Goal: Use online tool/utility: Use online tool/utility

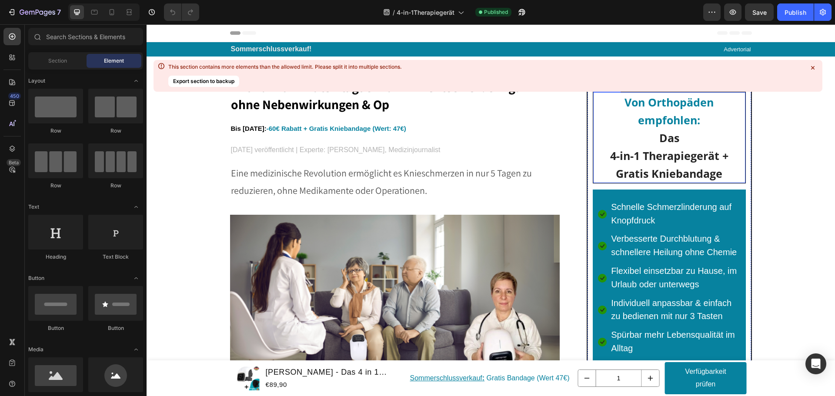
click at [811, 66] on icon at bounding box center [812, 67] width 3 height 3
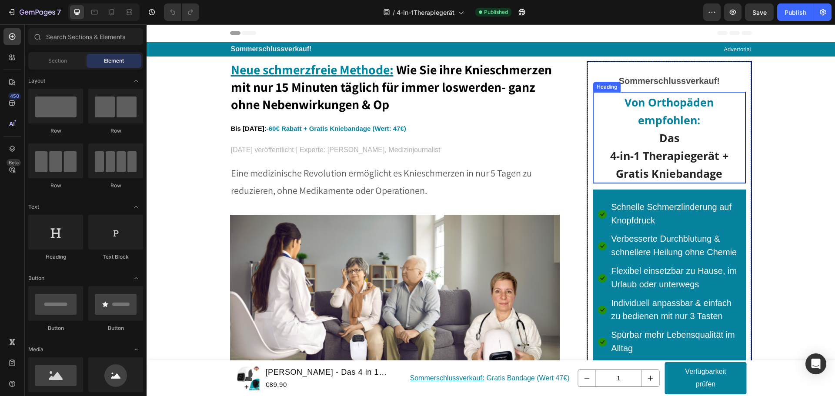
click at [719, 166] on h2 "Von Orthopäden empfohlen: Das 4-in-1 Therapiegerät + Gratis Kniebandage" at bounding box center [669, 137] width 152 height 91
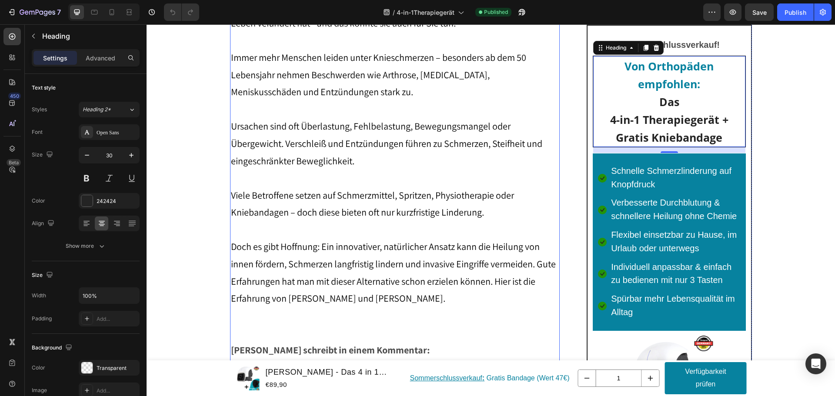
scroll to position [217, 0]
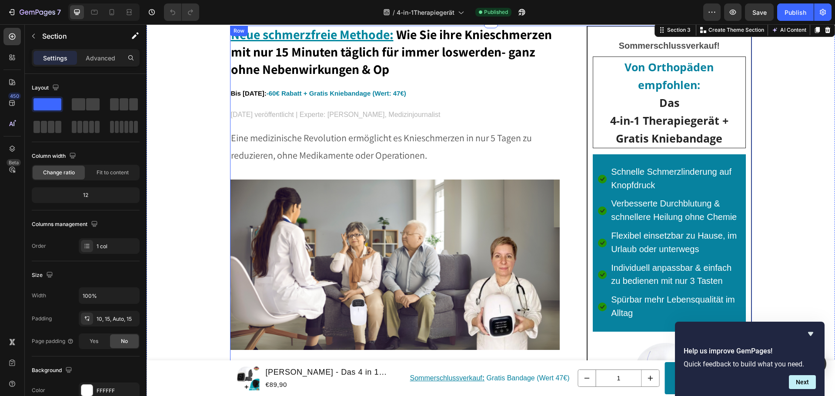
scroll to position [0, 0]
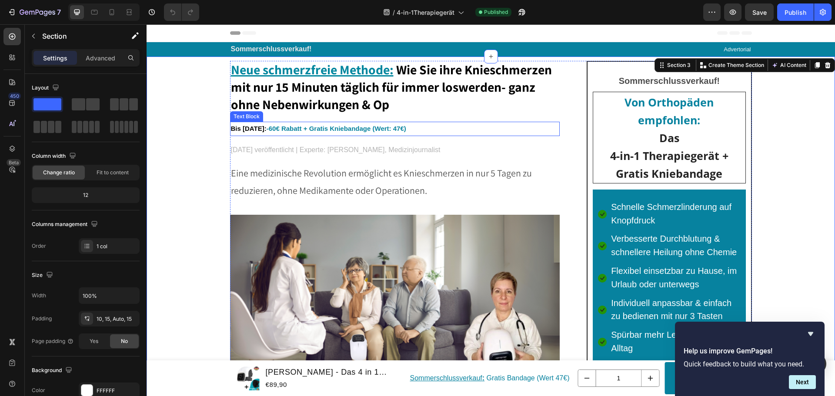
click at [427, 129] on p "Bis [DATE]: -60€ Rabatt + Gratis Kniebandage (Wert: 47€)" at bounding box center [395, 129] width 328 height 13
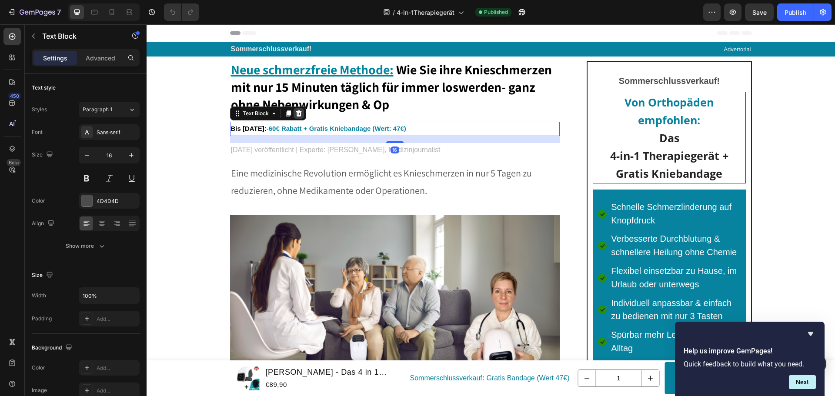
click at [296, 113] on icon at bounding box center [298, 113] width 7 height 7
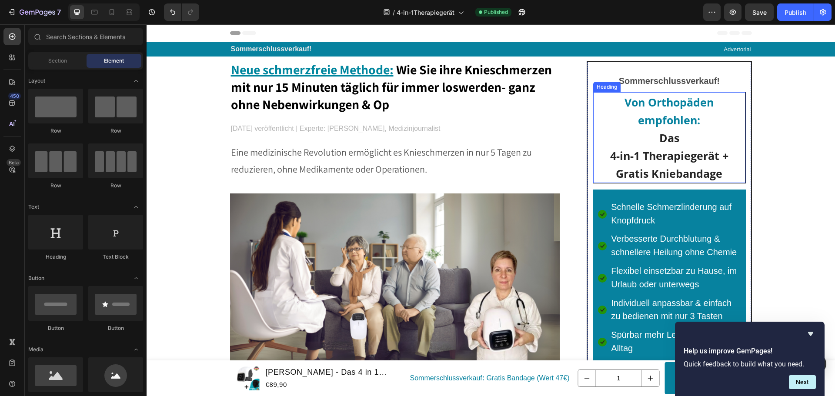
click at [715, 167] on span "4-in-1 Therapiegerät + Gratis Kniebandage" at bounding box center [669, 164] width 118 height 33
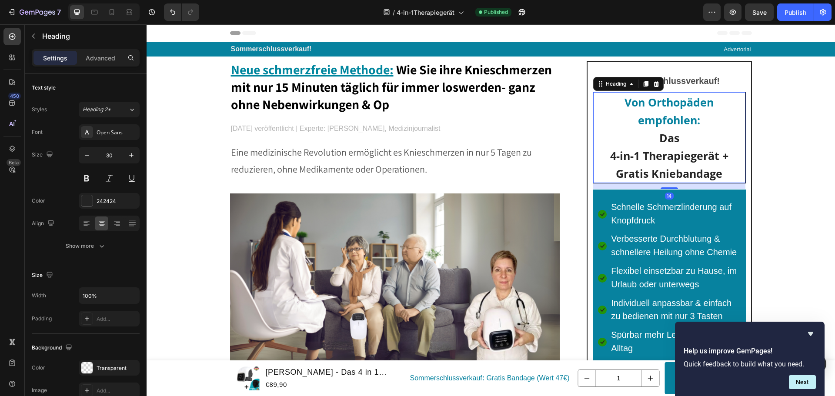
click at [724, 167] on h2 "Von Orthopäden empfohlen: Das 4-in-1 Therapiegerät + Gratis Kniebandage" at bounding box center [669, 137] width 152 height 91
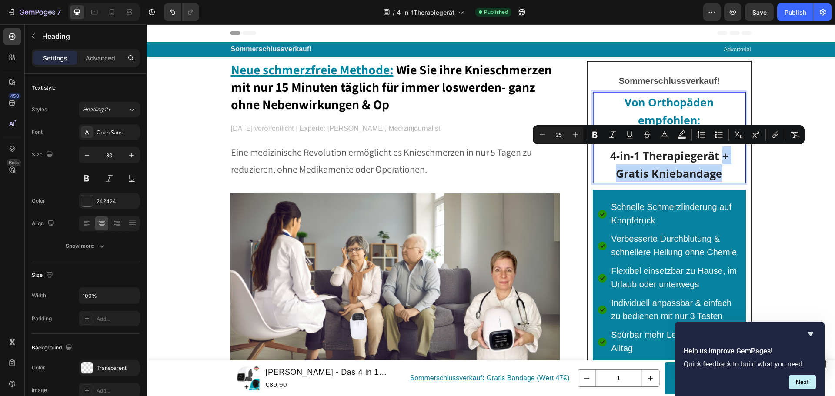
drag, startPoint x: 723, startPoint y: 172, endPoint x: 719, endPoint y: 153, distance: 19.3
click at [719, 153] on p "Von Orthopäden empfohlen: Das 4-in-1 Therapiegerät + Gratis Kniebandage" at bounding box center [669, 137] width 150 height 89
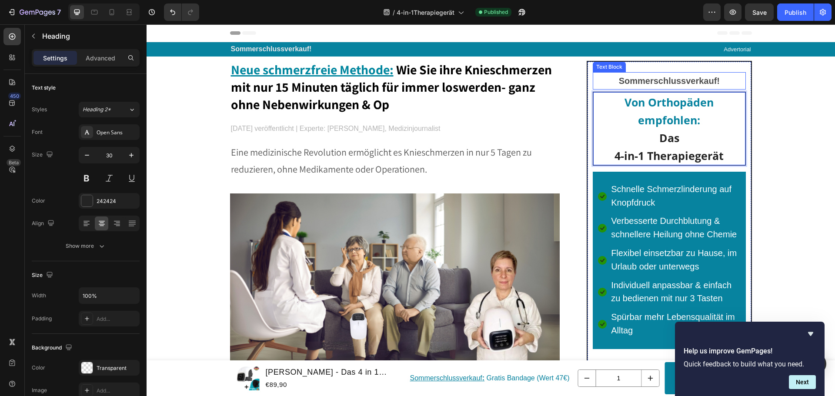
click at [709, 79] on strong "Sommerschlussverkauf!" at bounding box center [669, 81] width 101 height 10
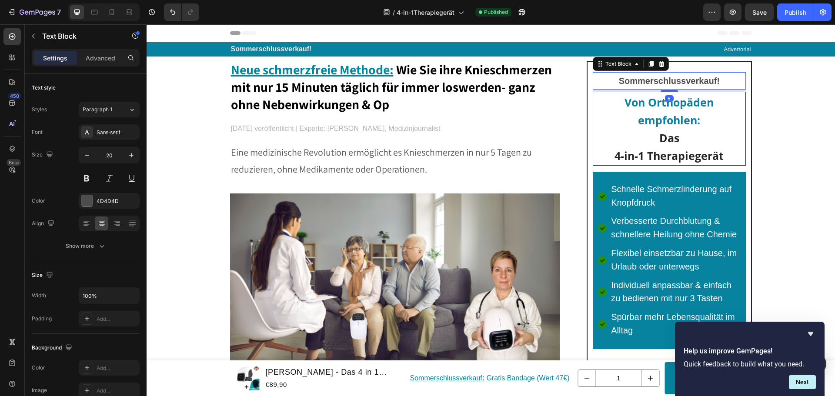
click at [708, 80] on strong "Sommerschlussverkauf!" at bounding box center [669, 81] width 101 height 10
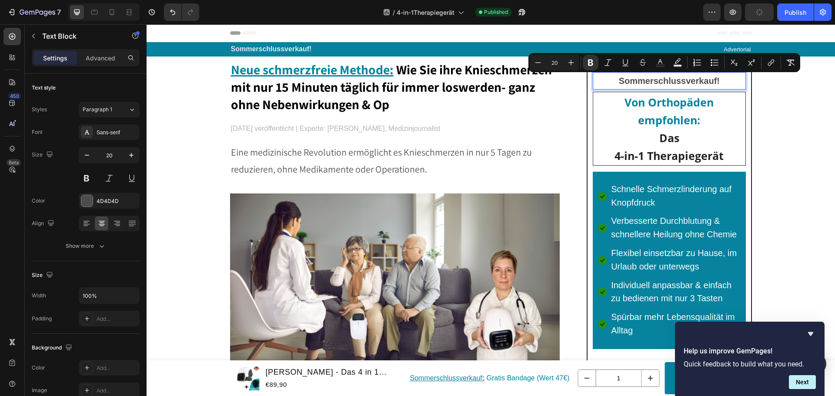
click at [720, 81] on p "Sommerschlussverkauf!" at bounding box center [668, 81] width 151 height 16
drag, startPoint x: 720, startPoint y: 81, endPoint x: 604, endPoint y: 84, distance: 116.1
click at [604, 84] on p "Sommerschlussverkauf!" at bounding box center [668, 81] width 151 height 16
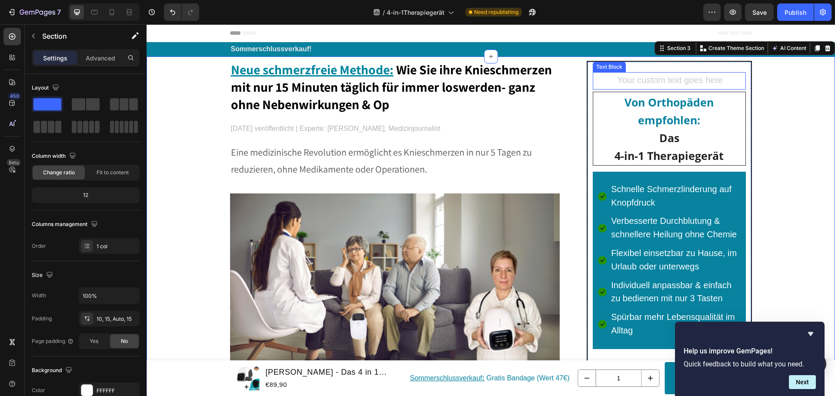
click at [719, 84] on div "Rich Text Editor. Editing area: main" at bounding box center [668, 80] width 153 height 17
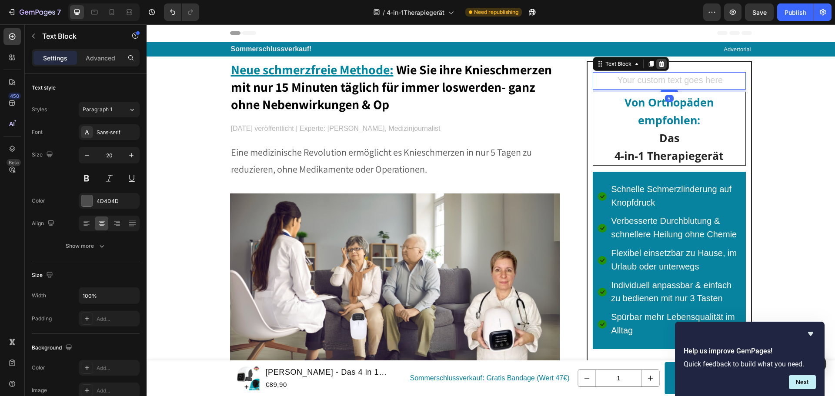
click at [658, 61] on icon at bounding box center [661, 63] width 7 height 7
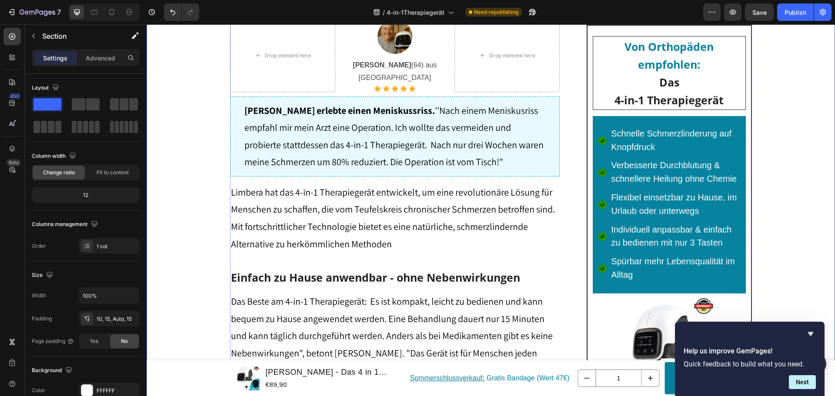
scroll to position [4347, 0]
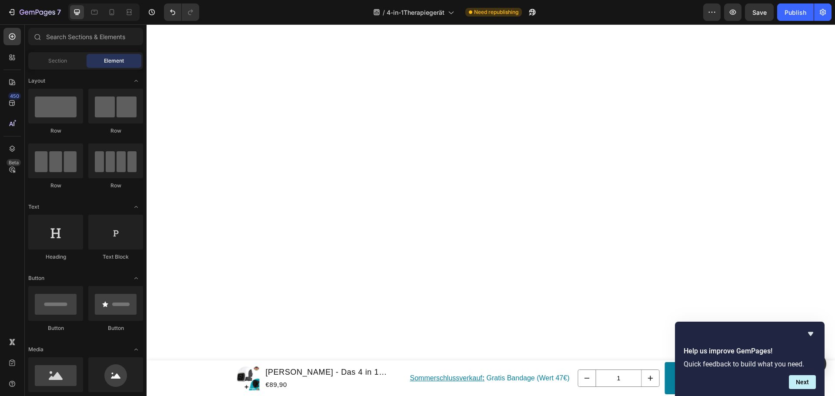
scroll to position [6346, 0]
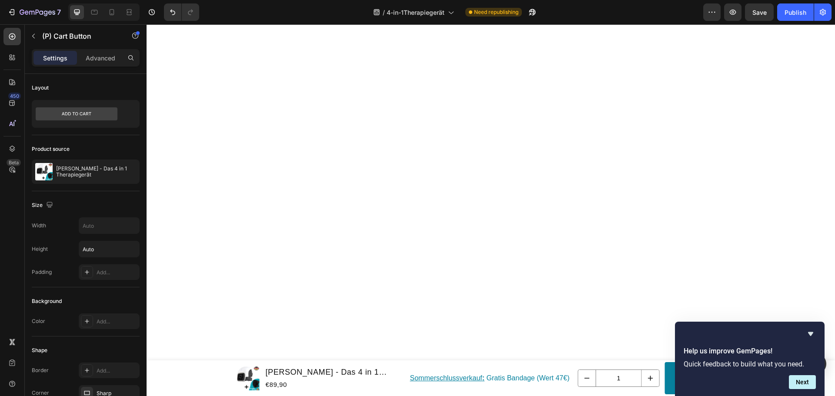
drag, startPoint x: 482, startPoint y: 288, endPoint x: 409, endPoint y: 281, distance: 72.5
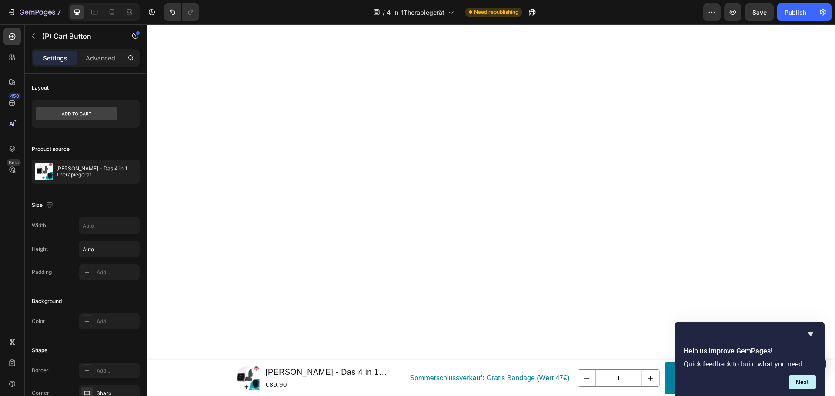
drag, startPoint x: 395, startPoint y: 284, endPoint x: 384, endPoint y: 284, distance: 11.3
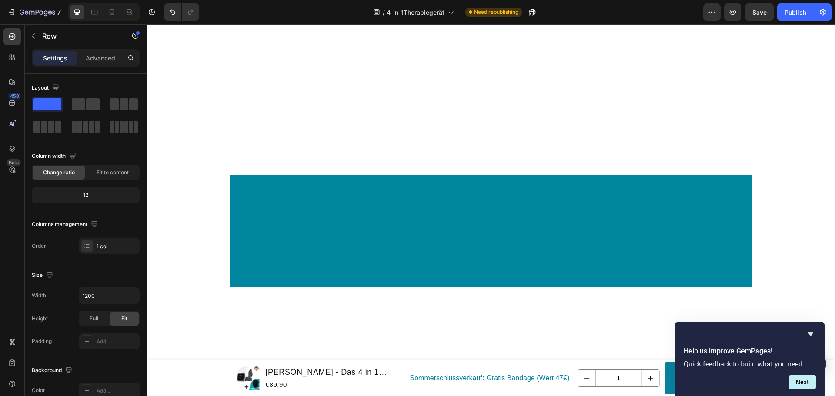
scroll to position [6651, 0]
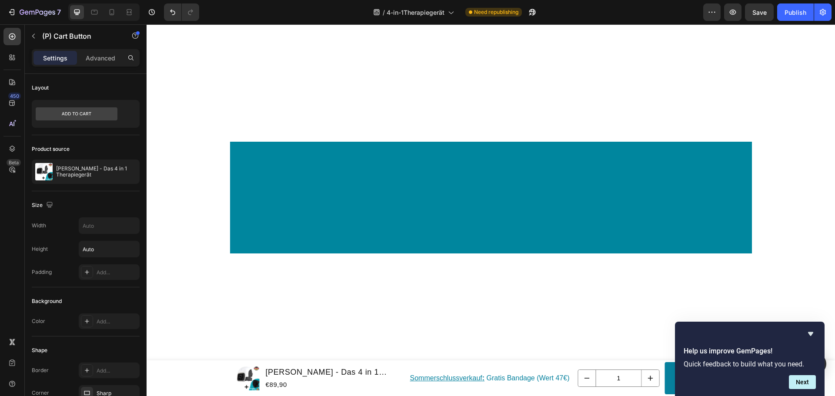
drag, startPoint x: 477, startPoint y: 183, endPoint x: 407, endPoint y: 172, distance: 70.8
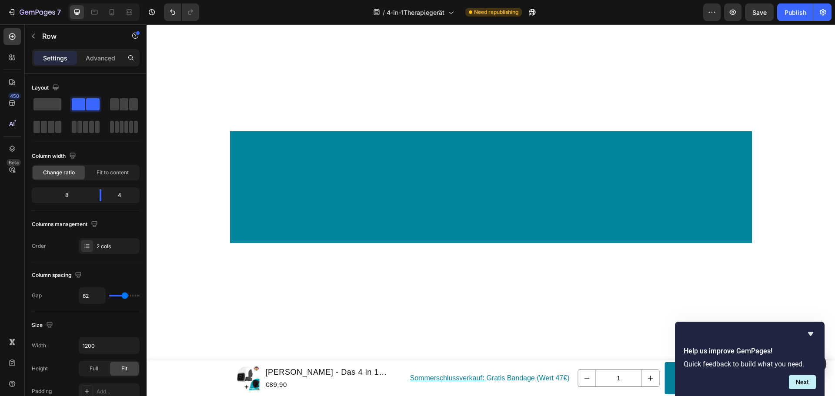
scroll to position [6976, 0]
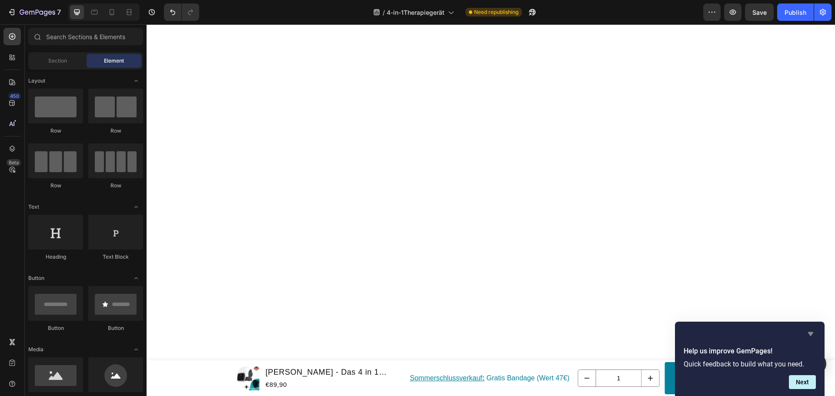
click at [809, 329] on icon "Hide survey" at bounding box center [810, 334] width 10 height 10
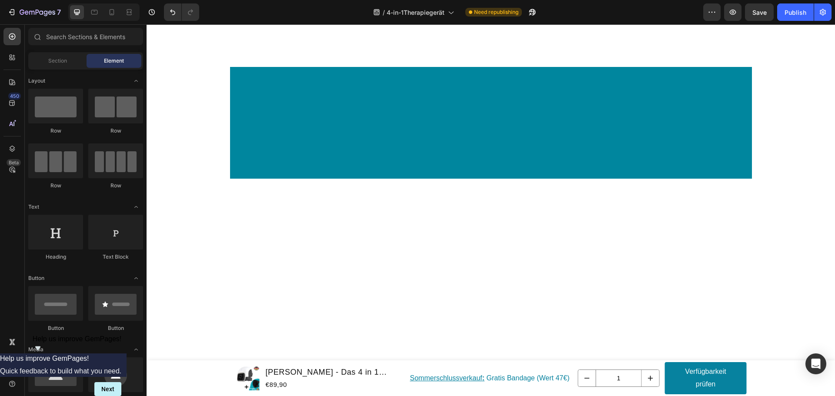
scroll to position [6845, 0]
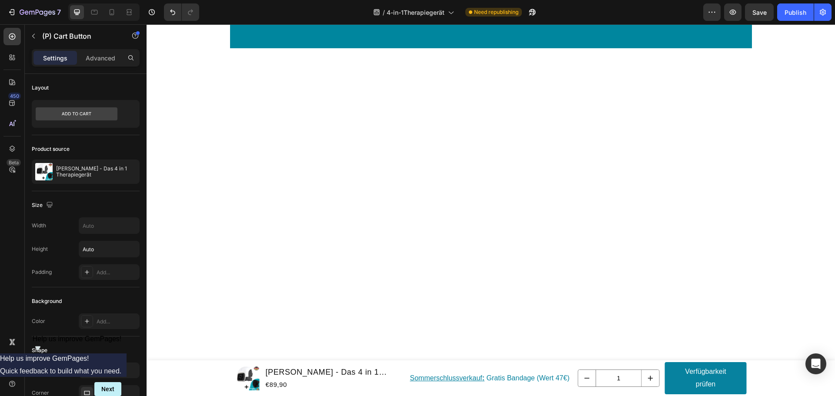
drag, startPoint x: 481, startPoint y: 188, endPoint x: 410, endPoint y: 178, distance: 71.6
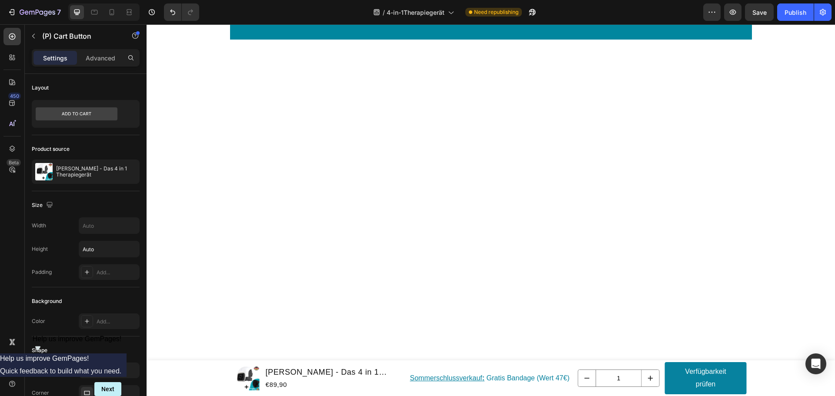
drag, startPoint x: 373, startPoint y: 176, endPoint x: 376, endPoint y: 180, distance: 4.6
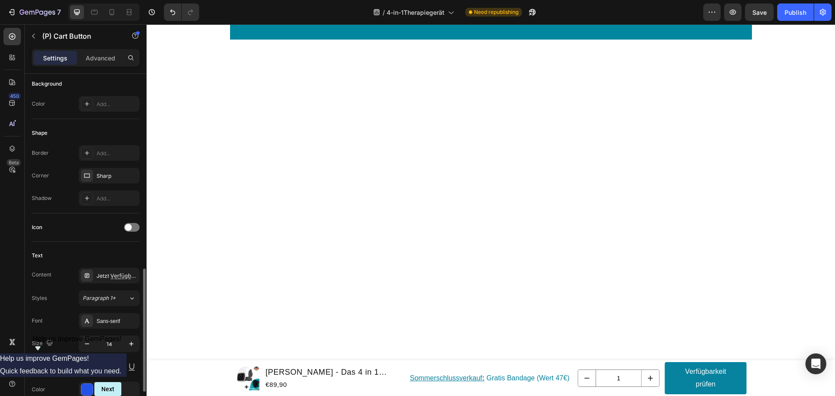
scroll to position [304, 0]
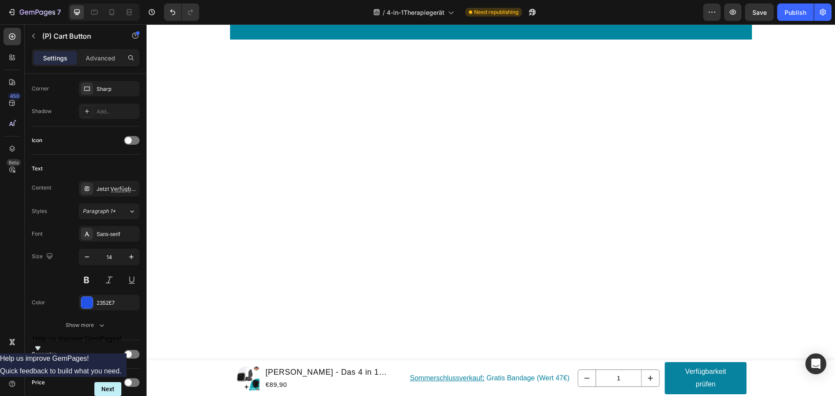
click at [129, 278] on button at bounding box center [132, 280] width 16 height 16
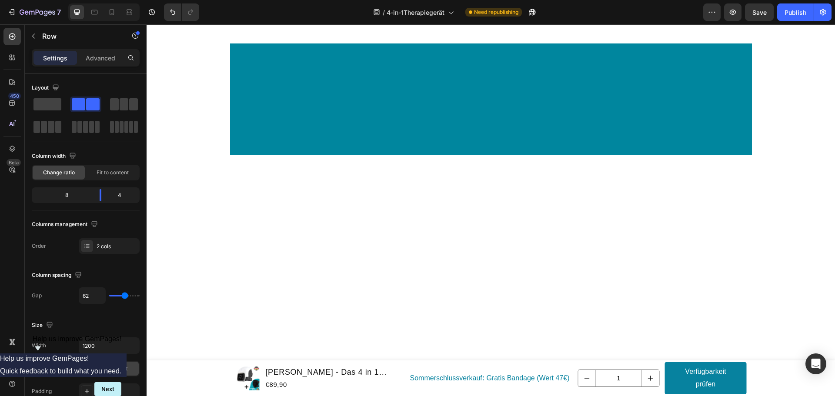
scroll to position [6715, 0]
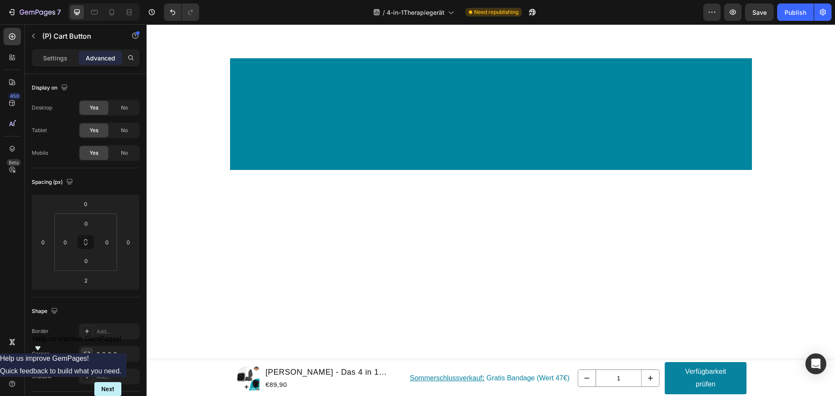
click at [31, 36] on icon "button" at bounding box center [33, 36] width 7 height 7
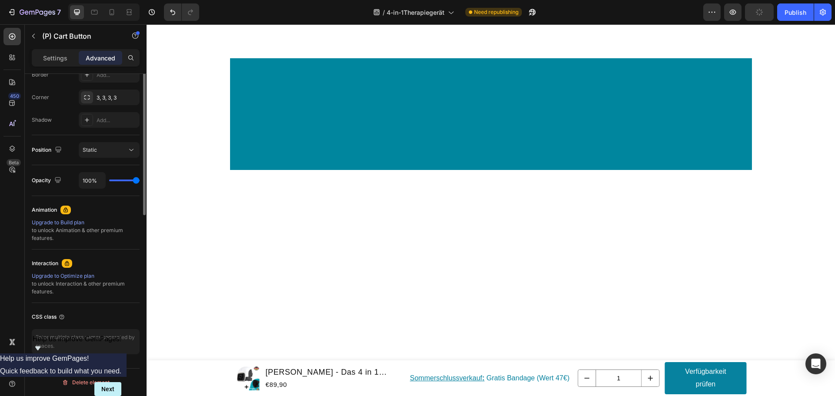
scroll to position [39, 0]
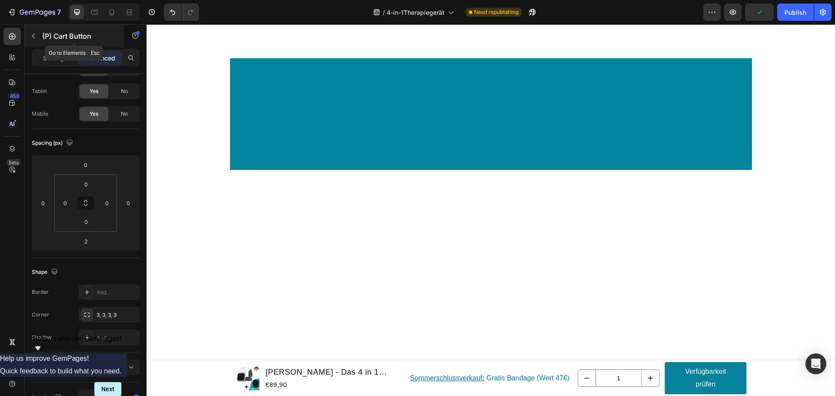
click at [33, 38] on icon "button" at bounding box center [33, 36] width 7 height 7
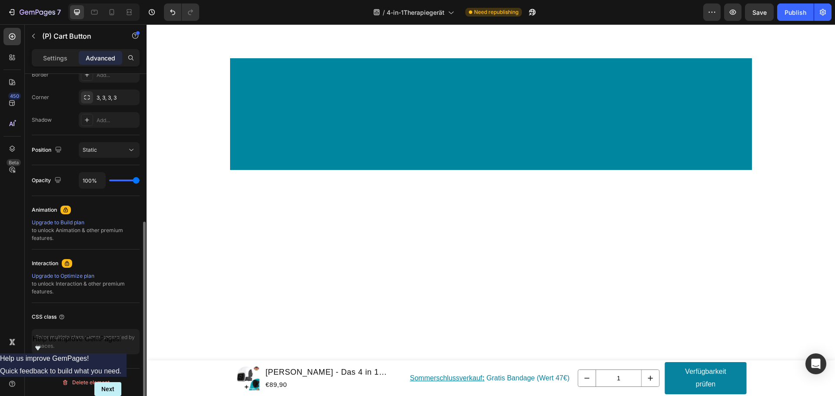
scroll to position [126, 0]
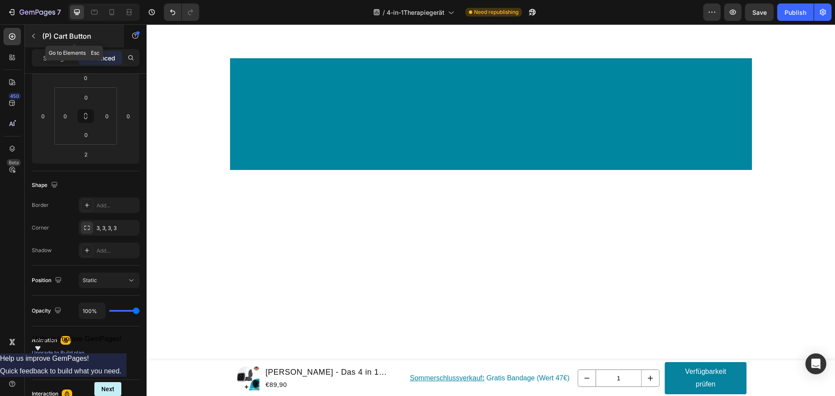
click at [35, 38] on icon "button" at bounding box center [33, 36] width 3 height 5
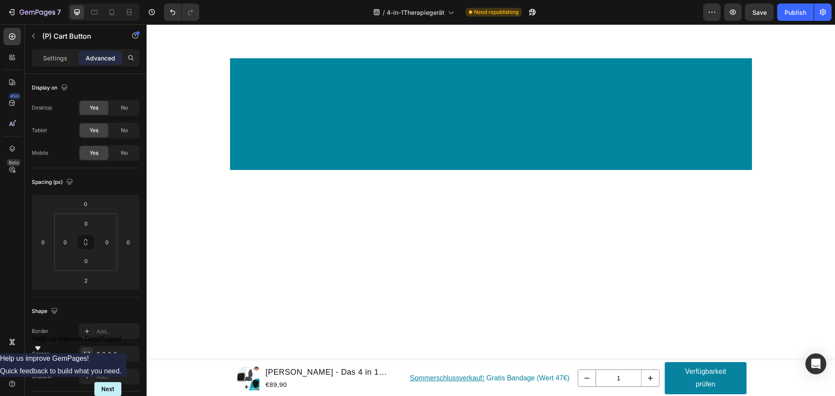
drag, startPoint x: 425, startPoint y: 110, endPoint x: 361, endPoint y: 117, distance: 63.9
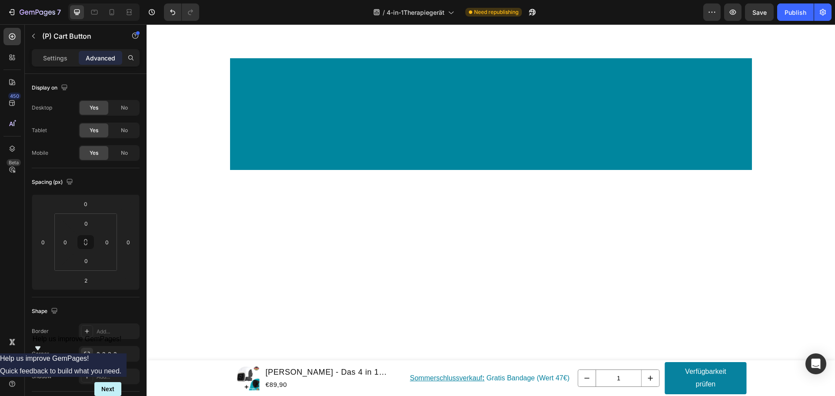
drag, startPoint x: 419, startPoint y: 110, endPoint x: 346, endPoint y: 114, distance: 73.6
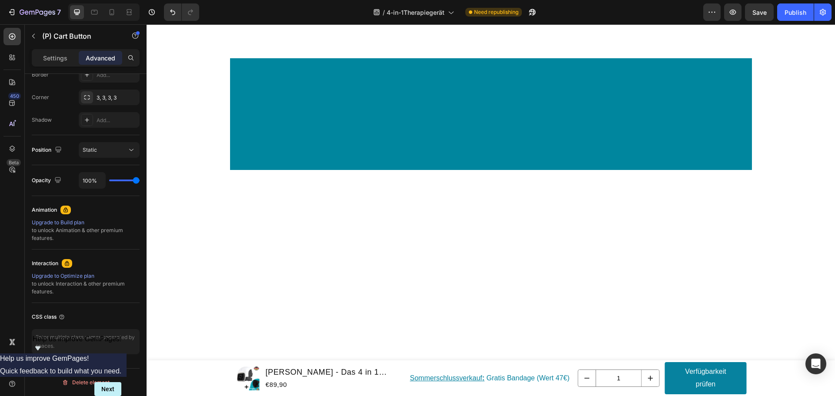
scroll to position [0, 0]
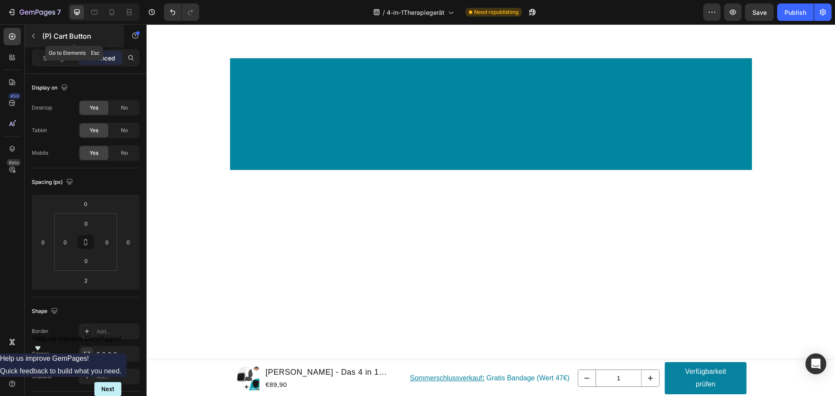
click at [35, 37] on icon "button" at bounding box center [33, 36] width 7 height 7
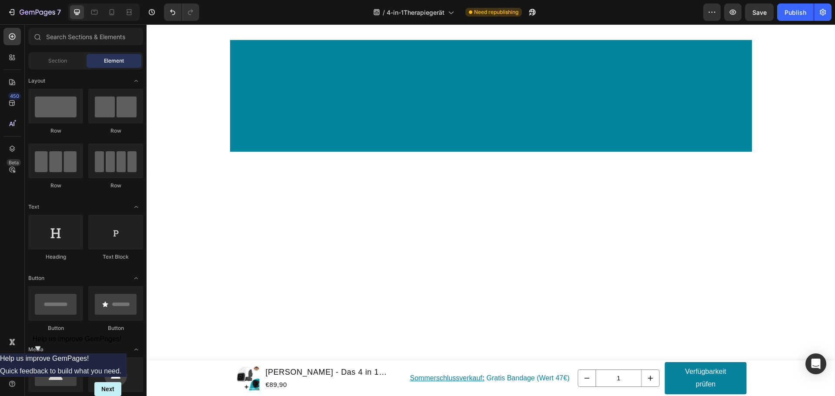
scroll to position [6715, 0]
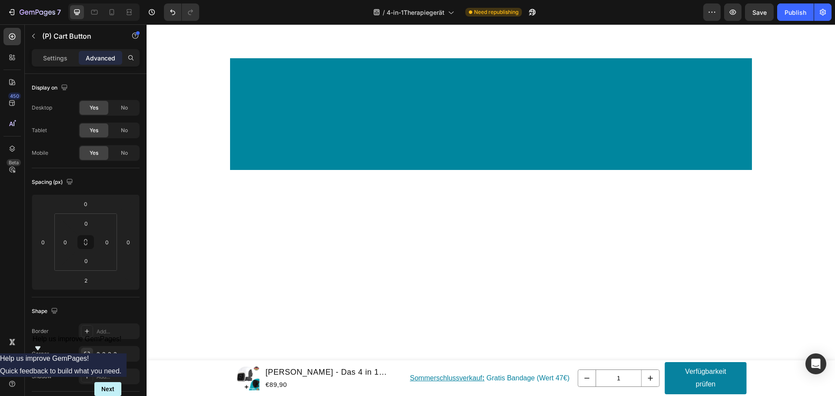
drag, startPoint x: 385, startPoint y: 110, endPoint x: 404, endPoint y: 106, distance: 19.4
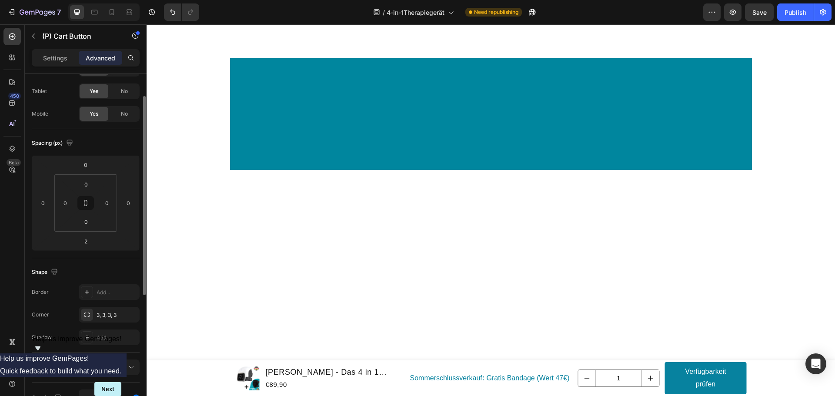
scroll to position [0, 0]
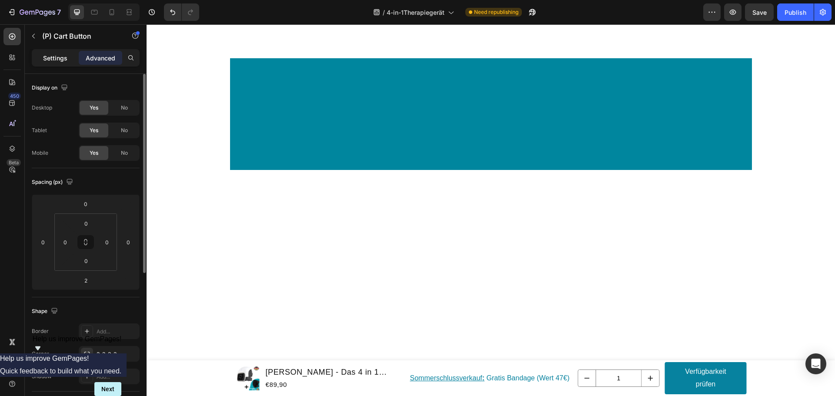
click at [55, 61] on p "Settings" at bounding box center [55, 57] width 24 height 9
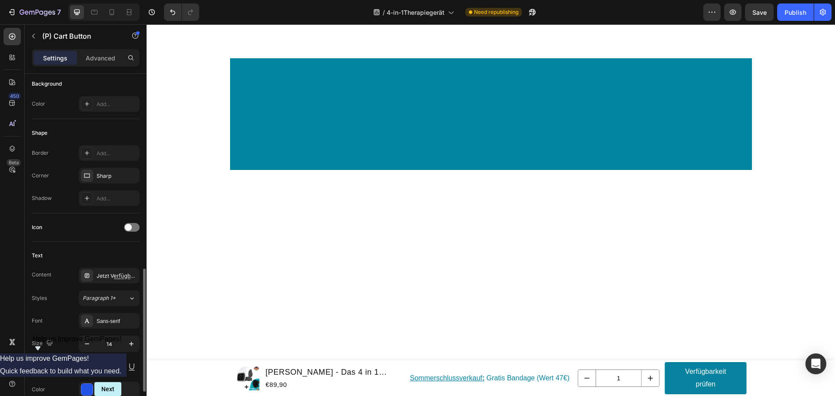
scroll to position [391, 0]
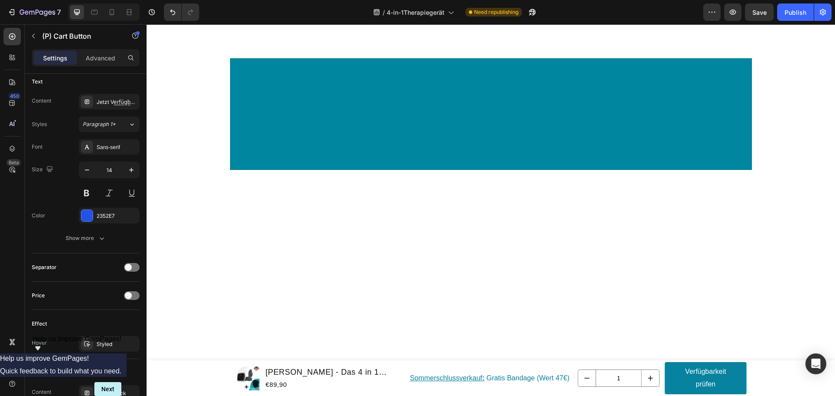
click at [131, 196] on button at bounding box center [132, 193] width 16 height 16
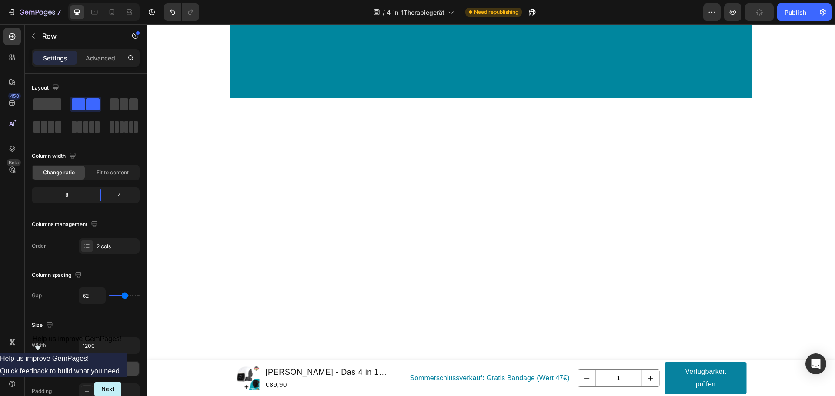
scroll to position [6845, 0]
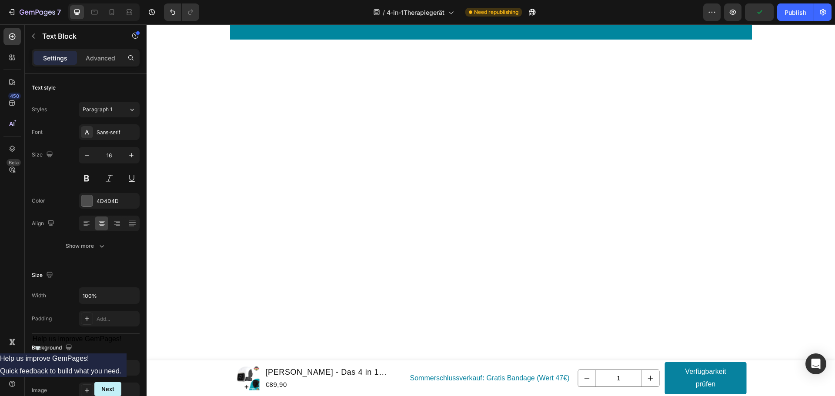
drag, startPoint x: 413, startPoint y: 171, endPoint x: 404, endPoint y: 177, distance: 10.3
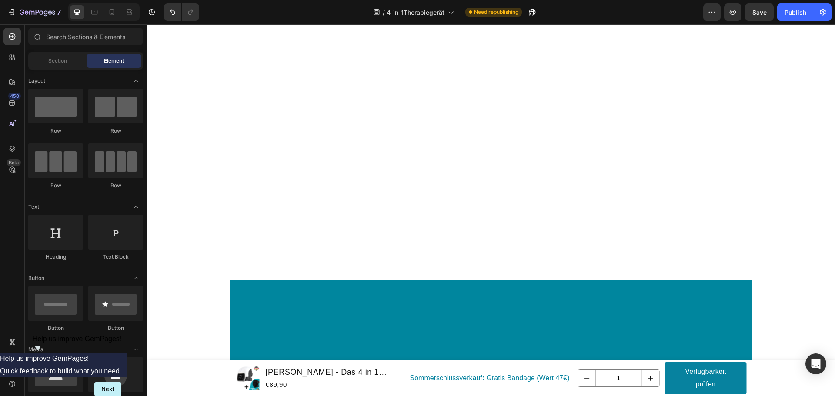
scroll to position [6498, 0]
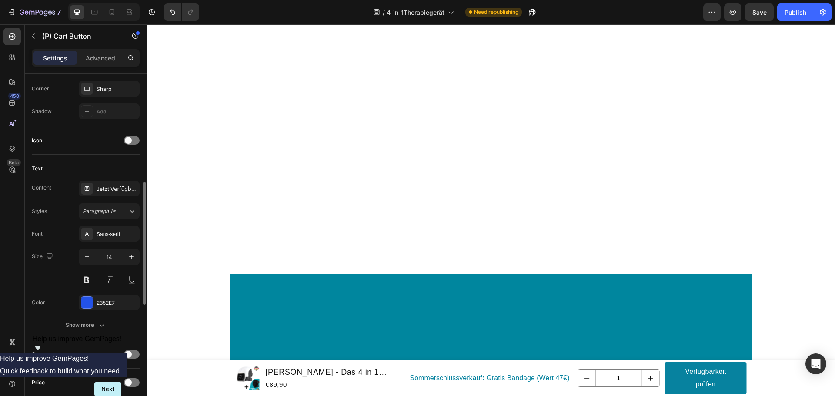
scroll to position [348, 0]
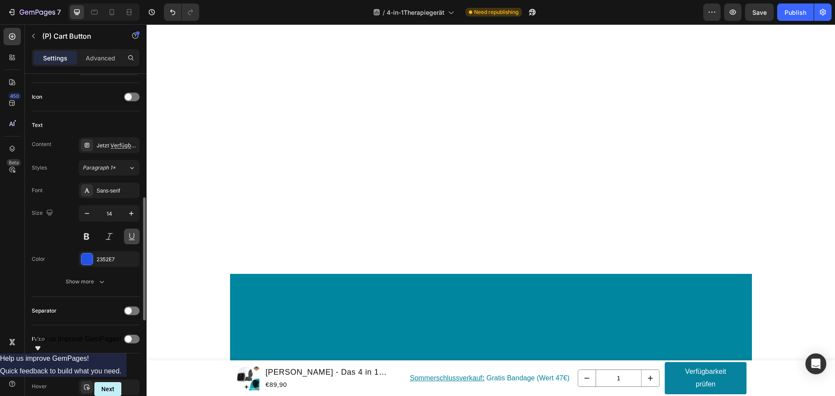
click at [132, 238] on button at bounding box center [132, 237] width 16 height 16
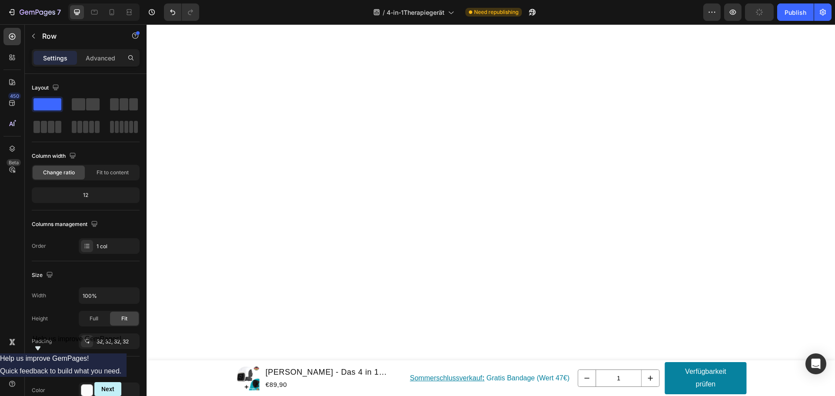
scroll to position [6976, 0]
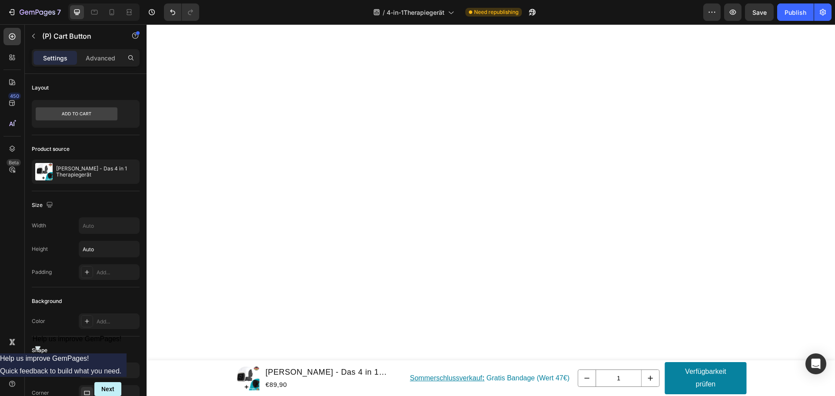
drag, startPoint x: 480, startPoint y: 268, endPoint x: 413, endPoint y: 260, distance: 67.9
drag, startPoint x: 486, startPoint y: 271, endPoint x: 474, endPoint y: 271, distance: 11.7
drag, startPoint x: 473, startPoint y: 271, endPoint x: 409, endPoint y: 260, distance: 65.2
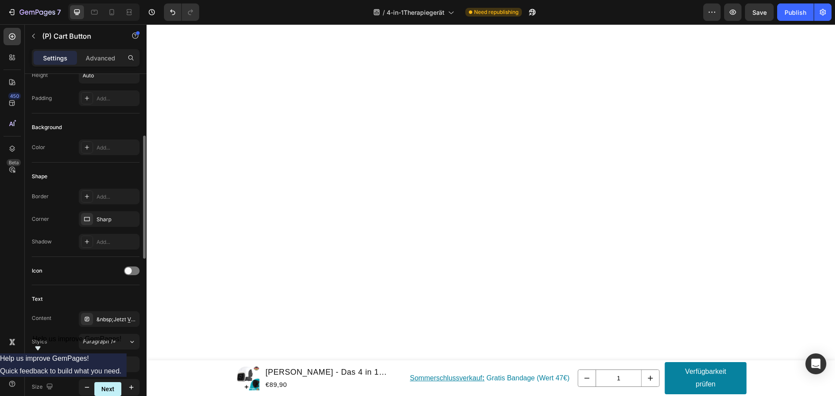
scroll to position [348, 0]
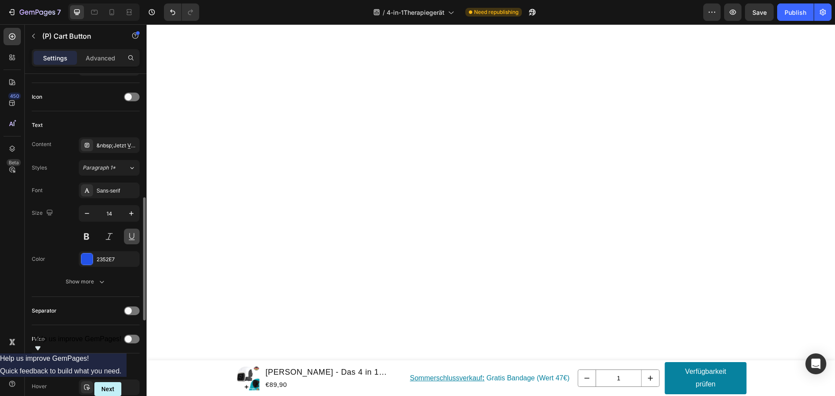
click at [128, 233] on button at bounding box center [132, 237] width 16 height 16
click at [130, 238] on button at bounding box center [132, 237] width 16 height 16
drag, startPoint x: 131, startPoint y: 236, endPoint x: 26, endPoint y: 217, distance: 107.3
click at [131, 236] on button at bounding box center [132, 237] width 16 height 16
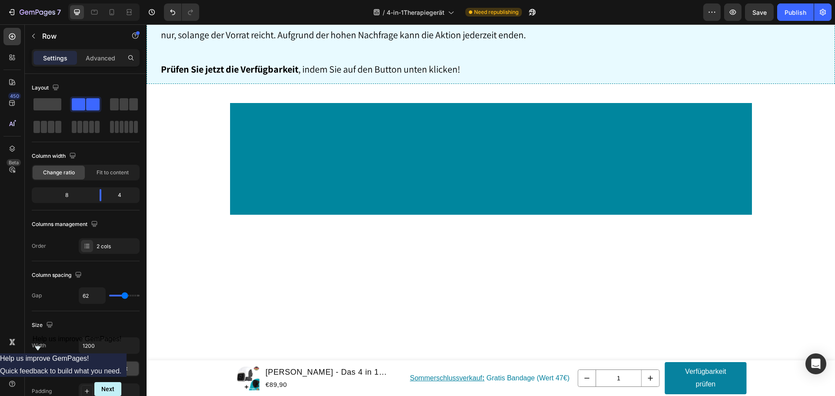
scroll to position [8454, 0]
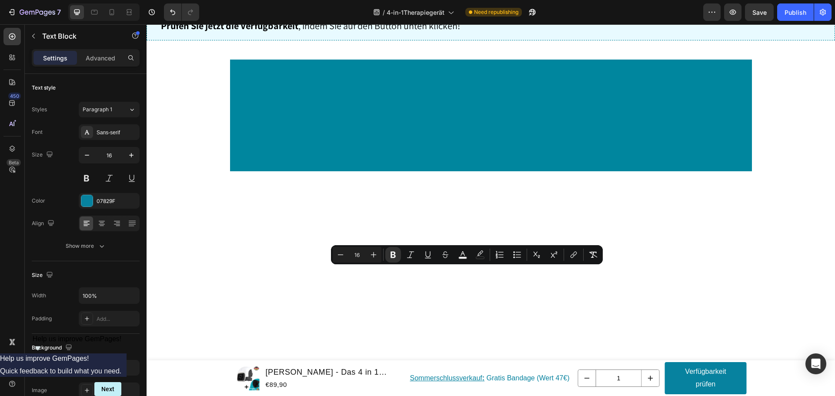
drag, startPoint x: 538, startPoint y: 270, endPoint x: 399, endPoint y: 276, distance: 138.8
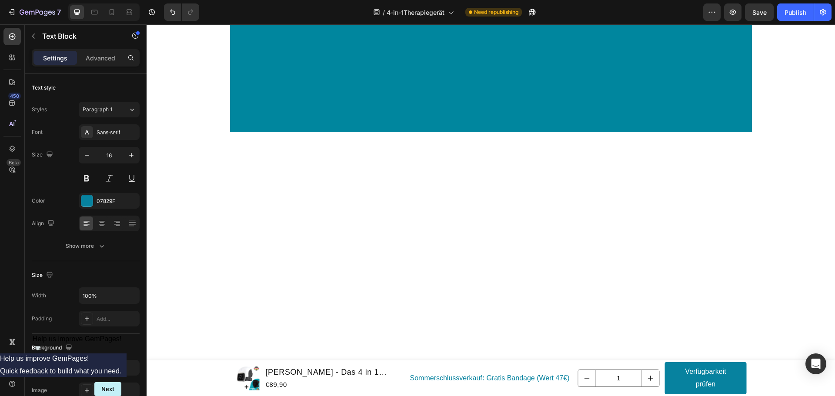
scroll to position [8541, 0]
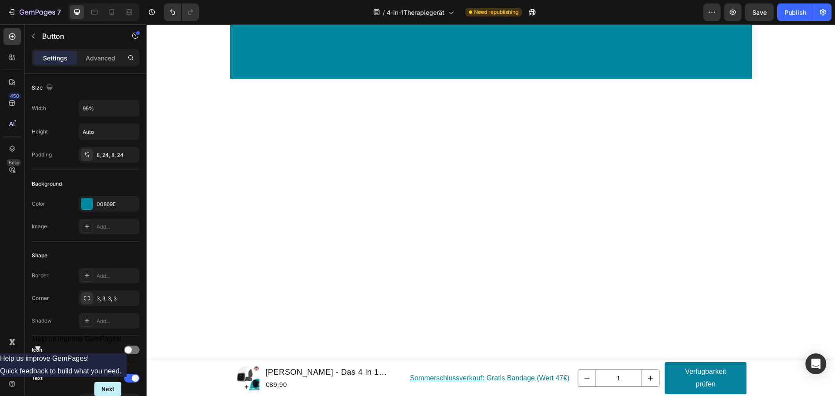
drag, startPoint x: 400, startPoint y: 223, endPoint x: 399, endPoint y: 232, distance: 8.8
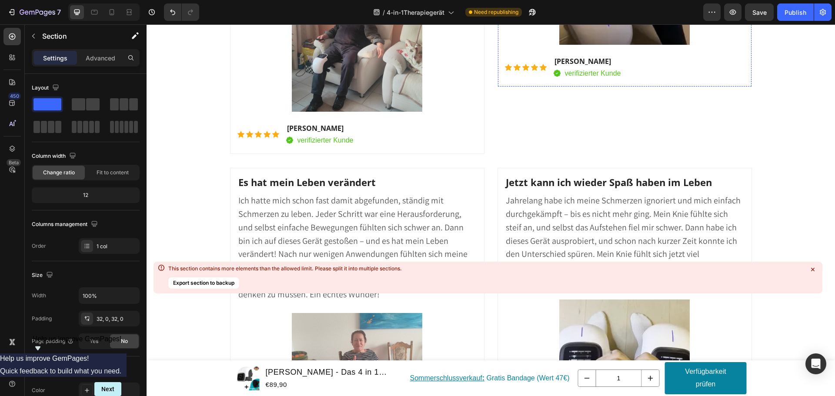
scroll to position [8888, 0]
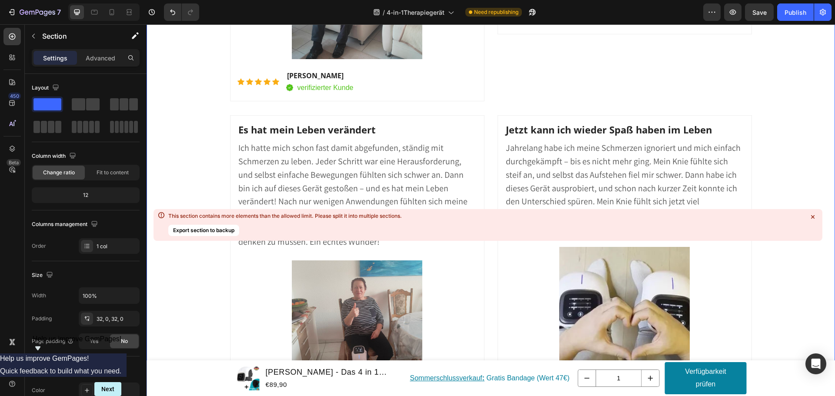
click at [814, 218] on icon at bounding box center [812, 216] width 3 height 3
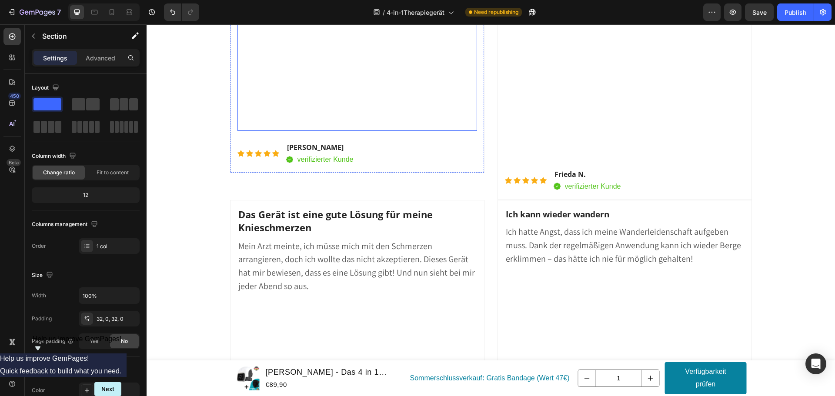
scroll to position [10192, 0]
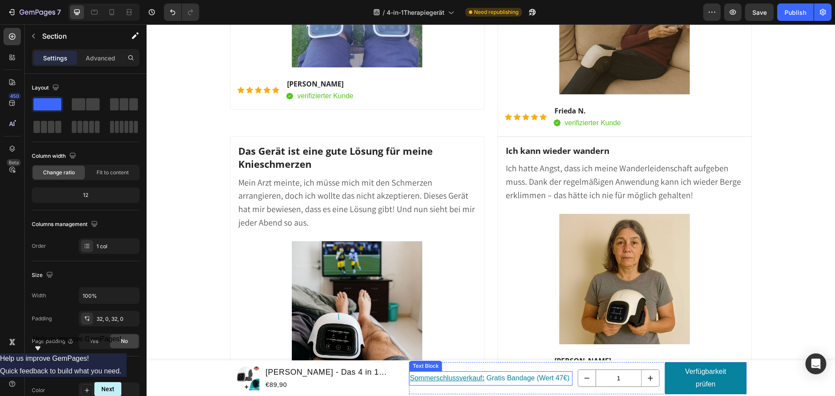
click at [436, 380] on u "Sommerschlussverkauf" at bounding box center [446, 377] width 72 height 7
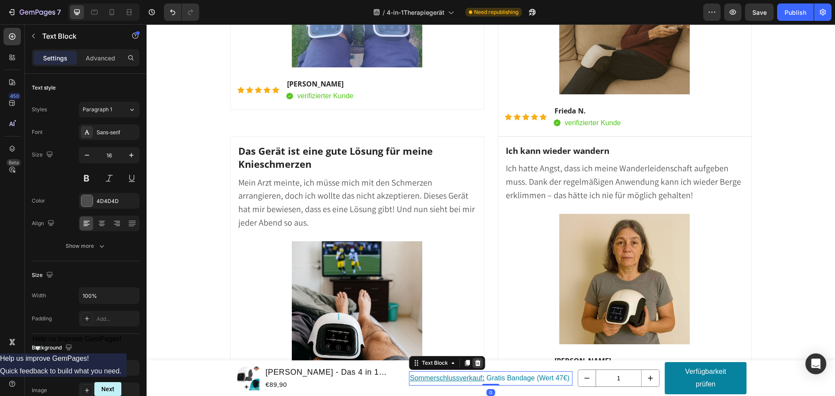
click at [475, 361] on icon at bounding box center [478, 363] width 6 height 6
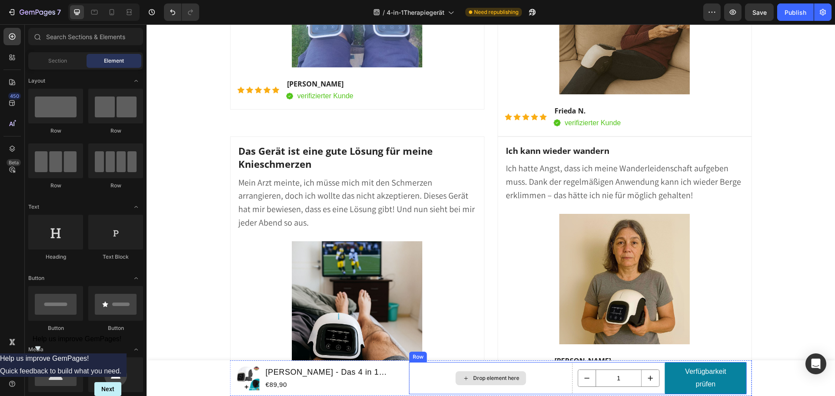
click at [537, 372] on div "Drop element here" at bounding box center [490, 378] width 163 height 32
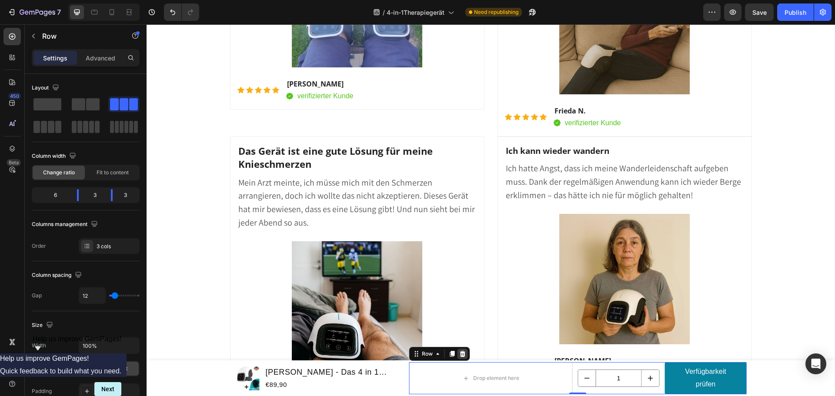
click at [460, 354] on icon at bounding box center [462, 354] width 6 height 6
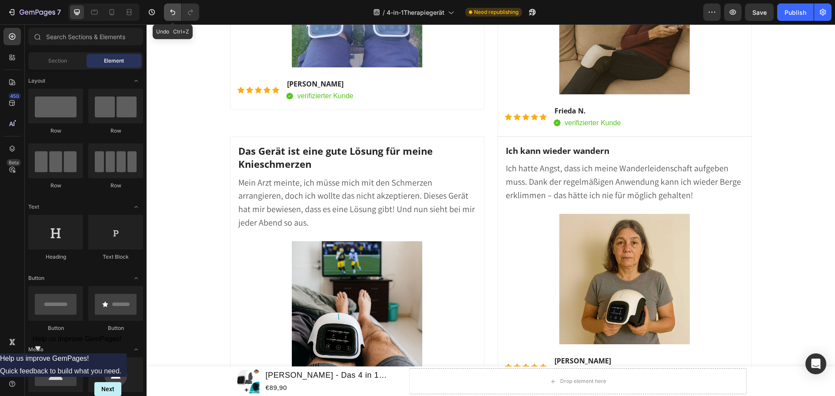
click at [174, 13] on icon "Undo/Redo" at bounding box center [172, 12] width 9 height 9
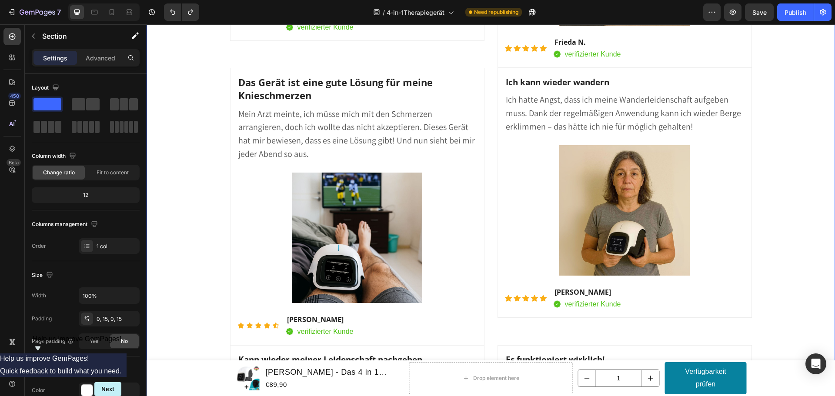
scroll to position [10279, 0]
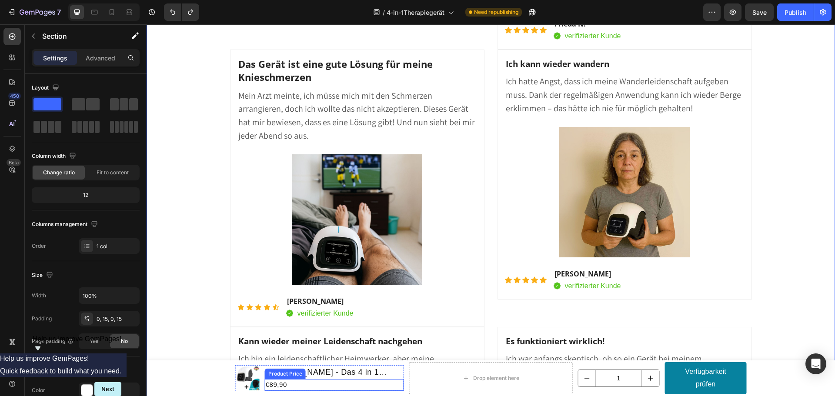
click at [396, 382] on div "€89,90" at bounding box center [334, 385] width 139 height 12
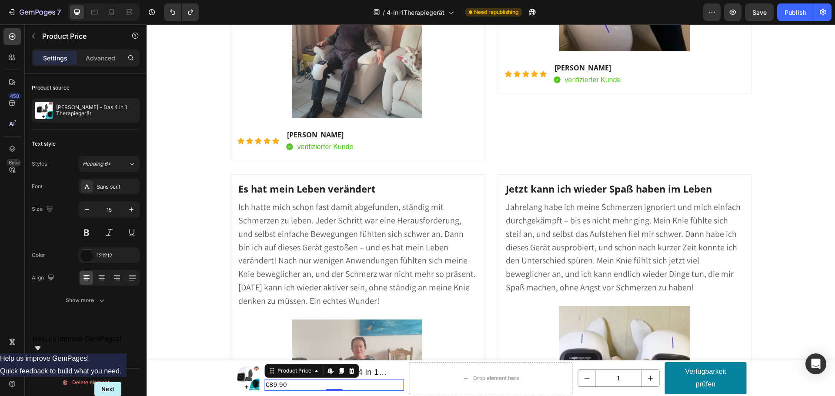
scroll to position [8819, 0]
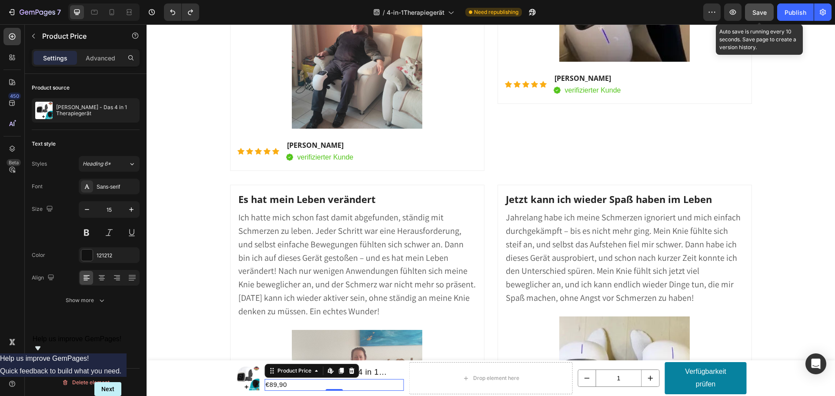
click at [758, 13] on span "Save" at bounding box center [759, 12] width 14 height 7
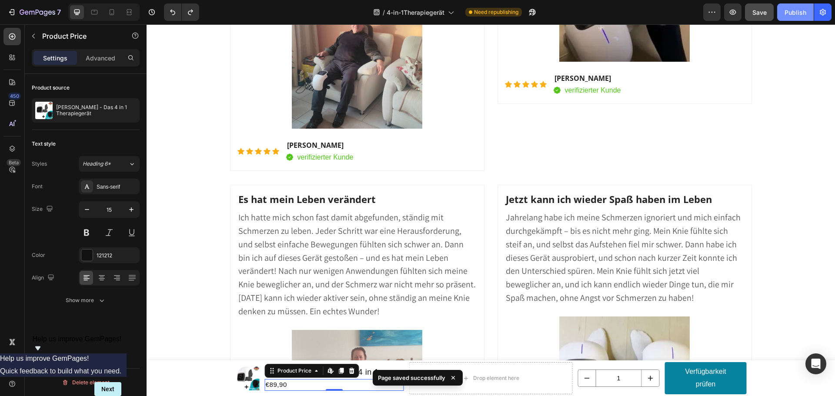
click at [800, 13] on div "Publish" at bounding box center [795, 12] width 22 height 9
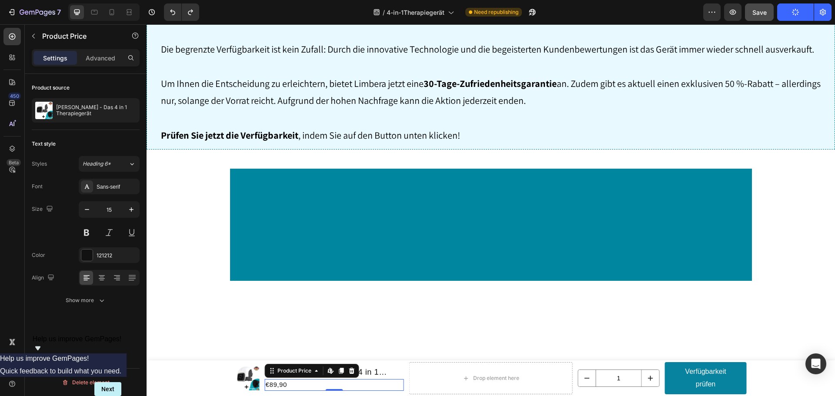
scroll to position [8341, 0]
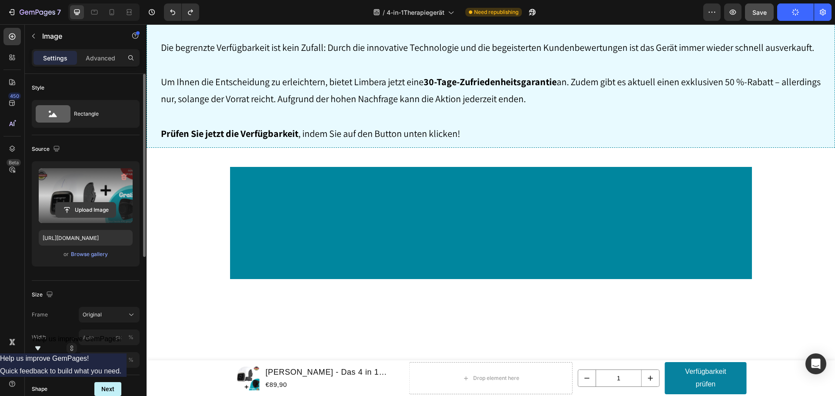
click at [85, 212] on input "file" at bounding box center [86, 210] width 60 height 15
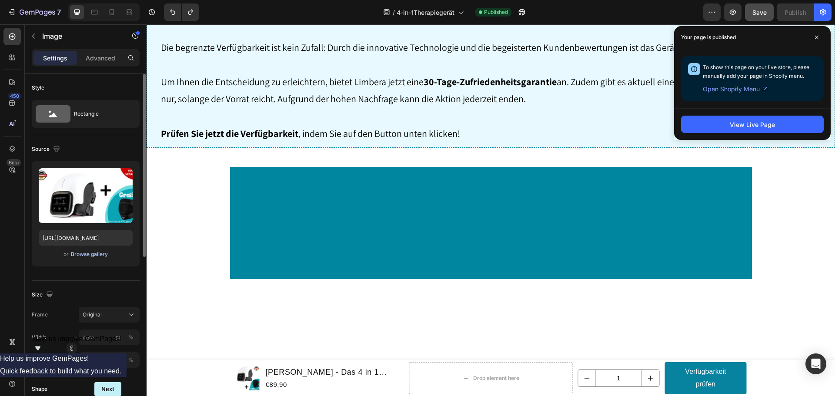
click at [90, 255] on div "Browse gallery" at bounding box center [89, 254] width 37 height 8
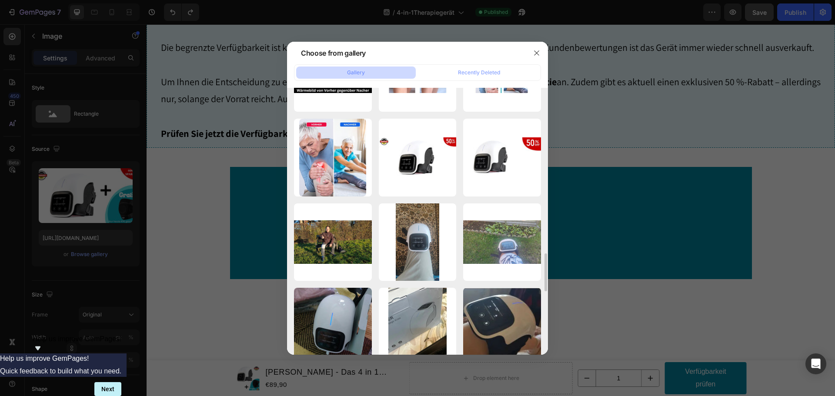
scroll to position [1117, 0]
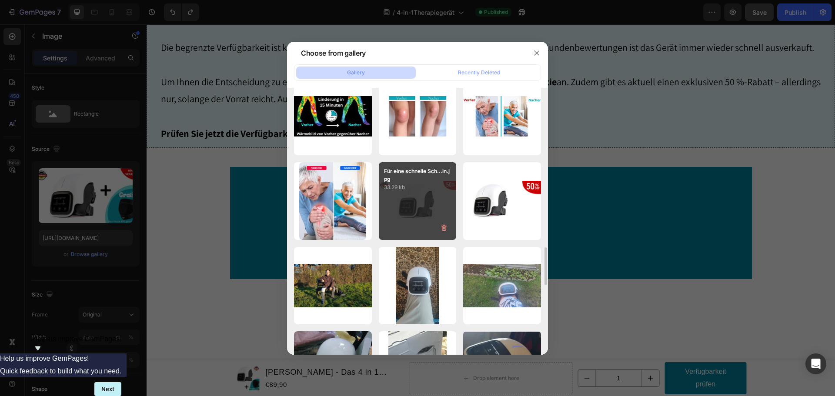
click at [435, 203] on div "Für eine schnelle Sch...in.jpg 33.29 kb" at bounding box center [418, 201] width 78 height 78
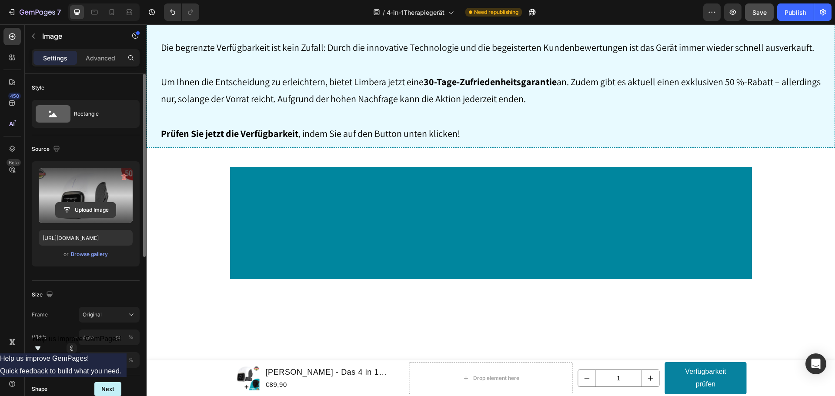
click at [98, 208] on input "file" at bounding box center [86, 210] width 60 height 15
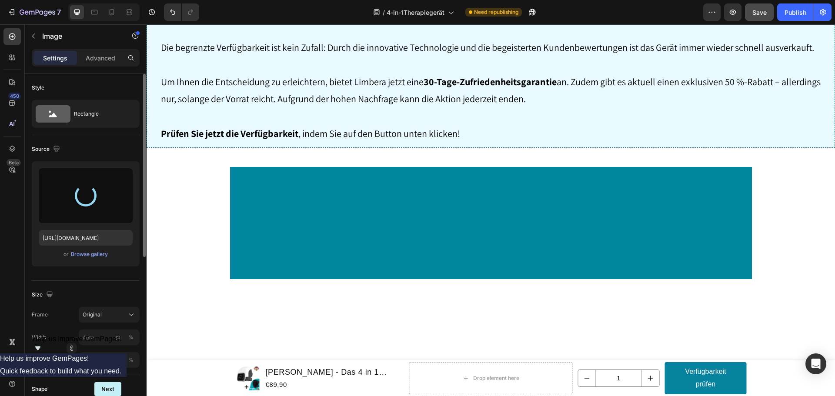
type input "[URL][DOMAIN_NAME]"
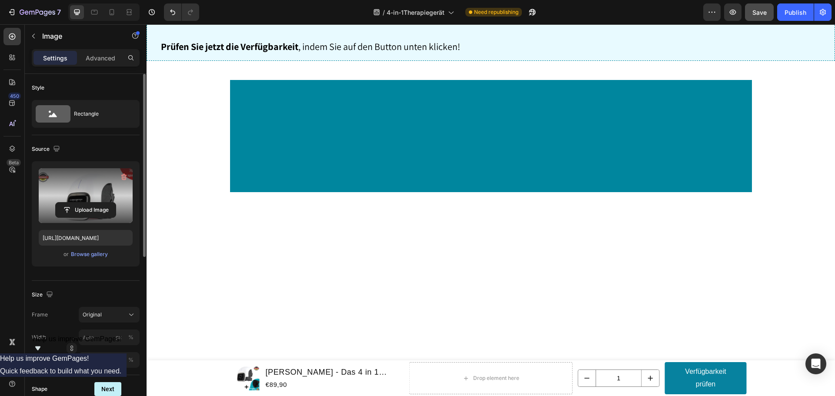
scroll to position [8384, 0]
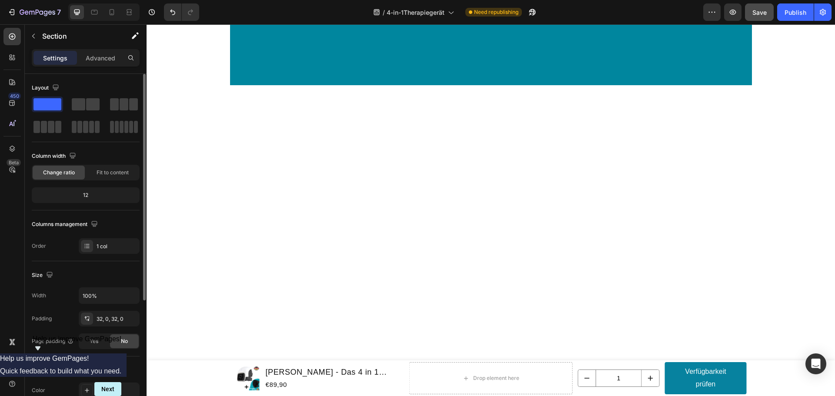
scroll to position [8601, 0]
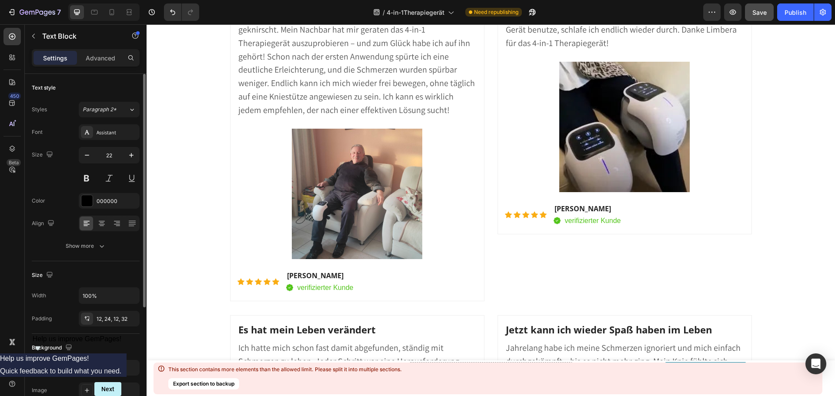
scroll to position [8775, 0]
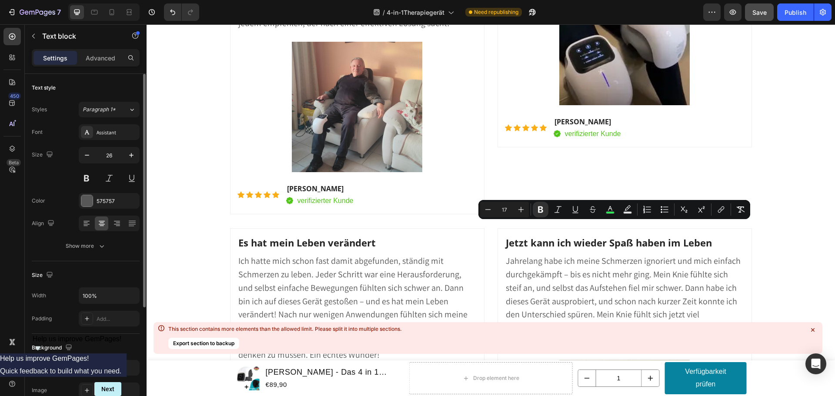
drag, startPoint x: 645, startPoint y: 232, endPoint x: 586, endPoint y: 232, distance: 58.7
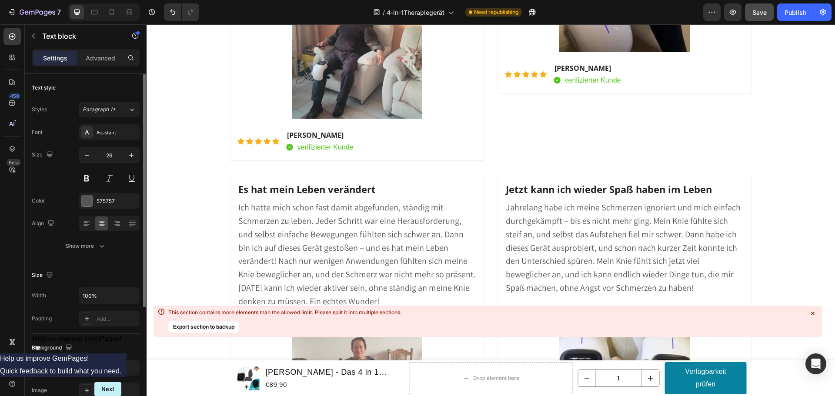
scroll to position [8862, 0]
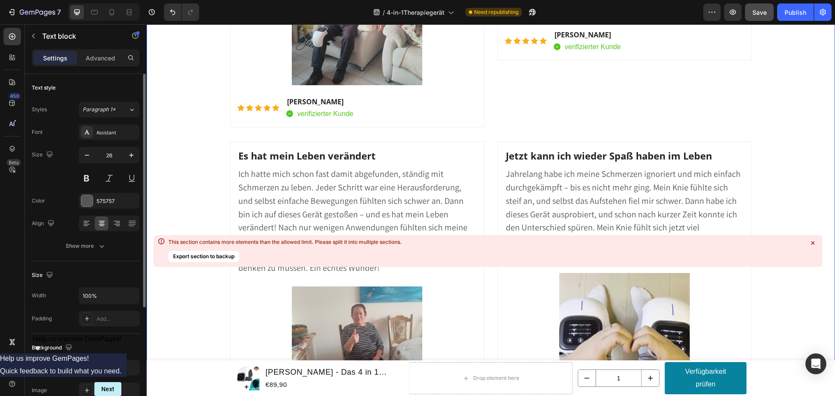
click at [814, 241] on icon at bounding box center [812, 243] width 9 height 9
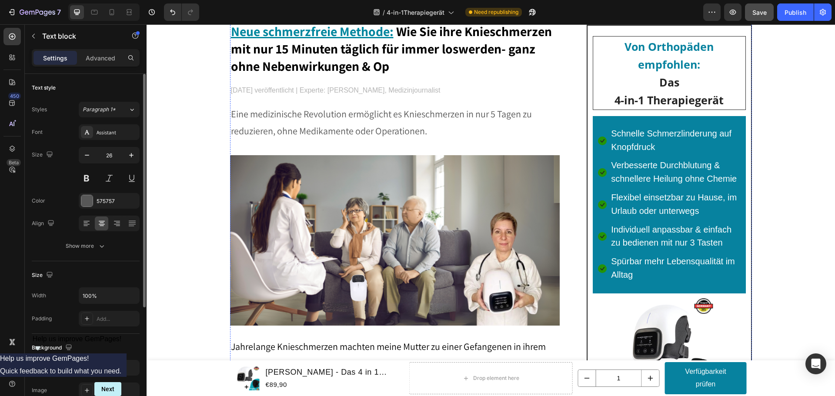
scroll to position [0, 0]
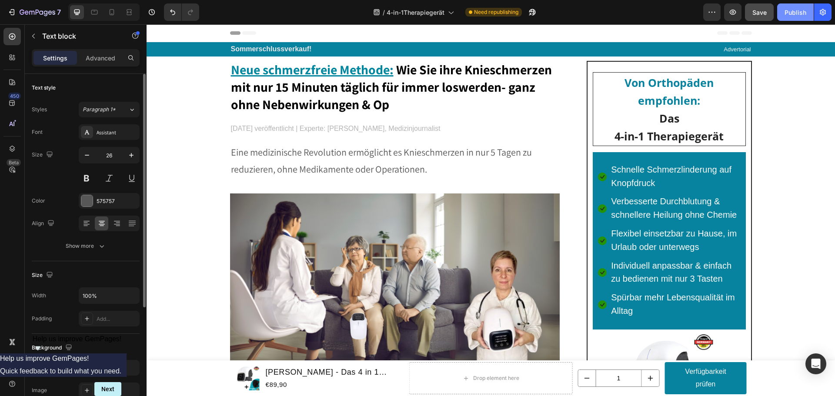
click at [798, 16] on div "Publish" at bounding box center [795, 12] width 22 height 9
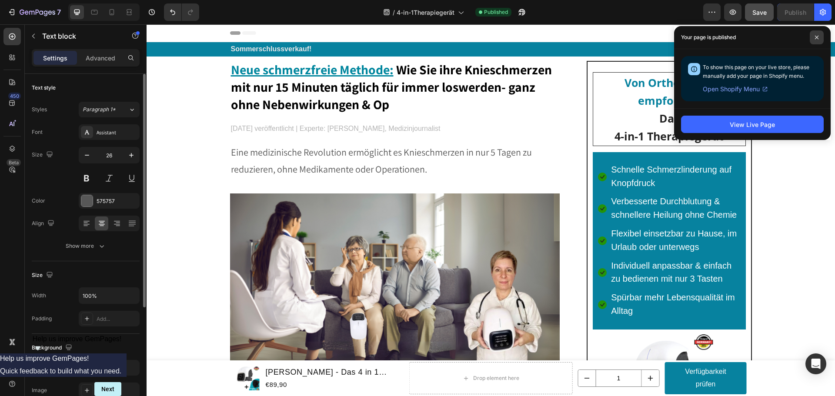
click at [814, 37] on icon at bounding box center [816, 37] width 4 height 4
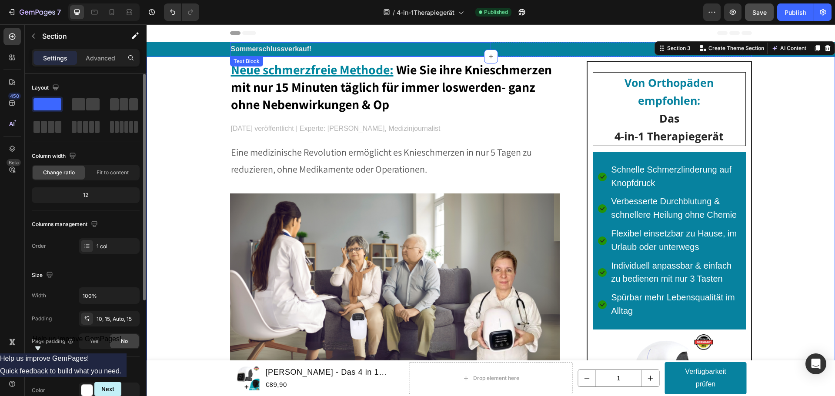
click at [308, 50] on strong "Sommerschlussverkauf!" at bounding box center [271, 48] width 81 height 7
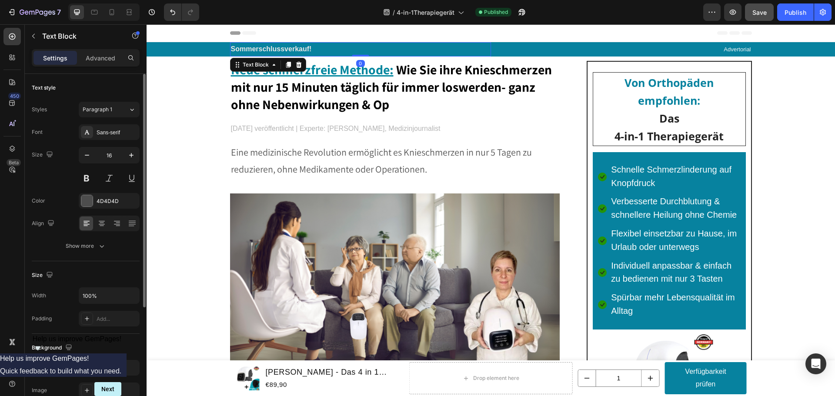
click at [308, 50] on strong "Sommerschlussverkauf!" at bounding box center [271, 48] width 81 height 7
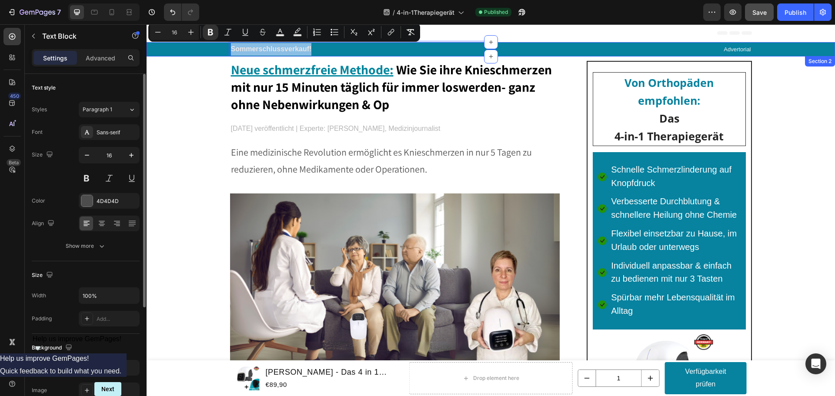
drag, startPoint x: 308, startPoint y: 50, endPoint x: 218, endPoint y: 44, distance: 90.6
click at [218, 44] on div "Sommerschlussverkauf! Text Block 0 Advertorial Text block Row" at bounding box center [490, 49] width 675 height 14
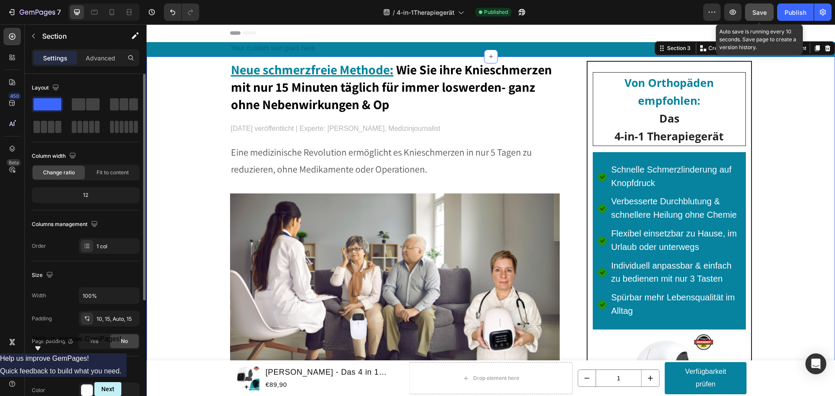
click at [753, 14] on span "Save" at bounding box center [759, 12] width 14 height 7
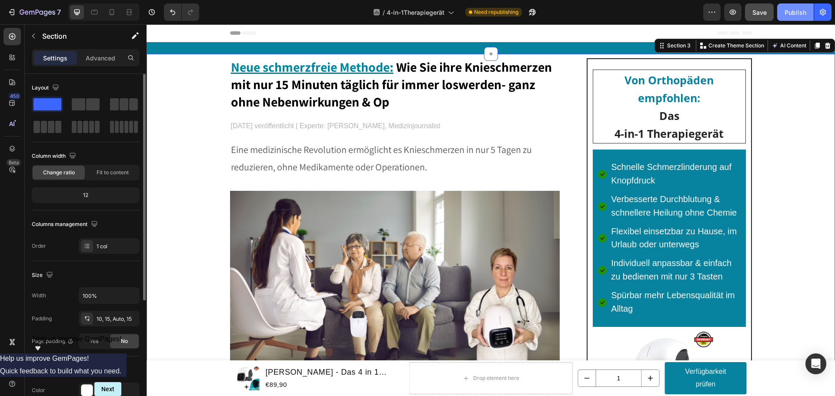
click at [794, 12] on div "Publish" at bounding box center [795, 12] width 22 height 9
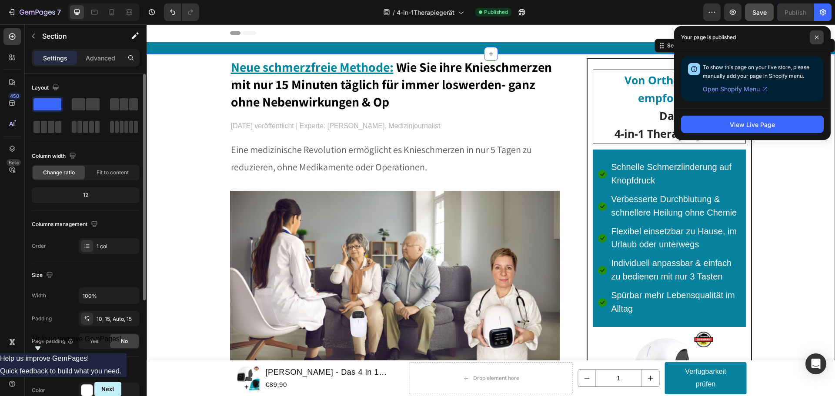
click at [818, 33] on span at bounding box center [816, 37] width 14 height 14
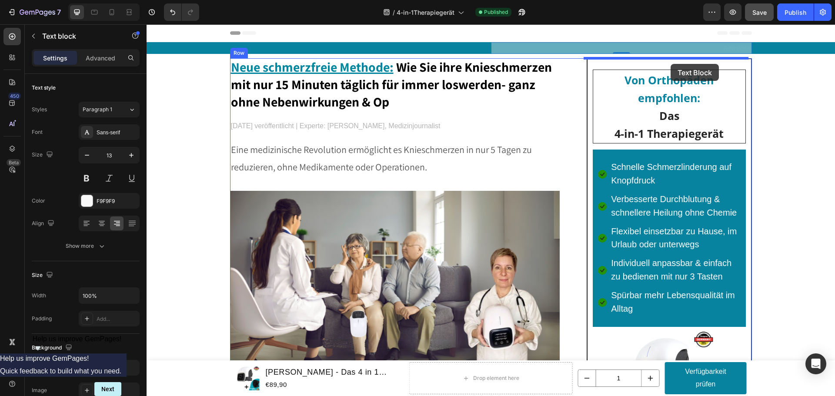
drag, startPoint x: 716, startPoint y: 47, endPoint x: 670, endPoint y: 64, distance: 48.8
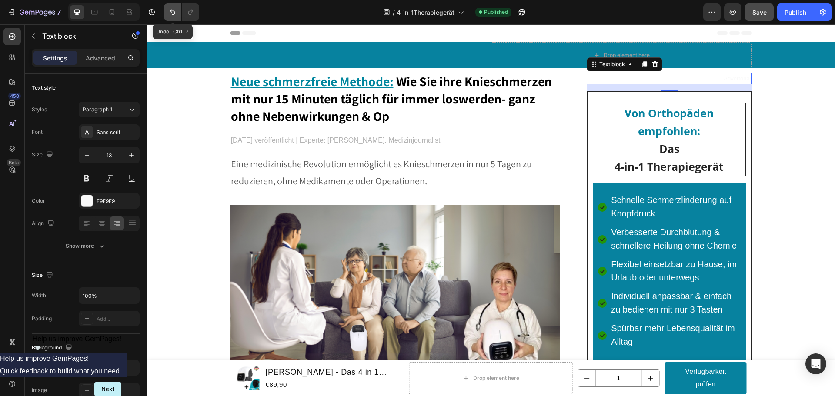
click at [170, 13] on icon "Undo/Redo" at bounding box center [172, 12] width 9 height 9
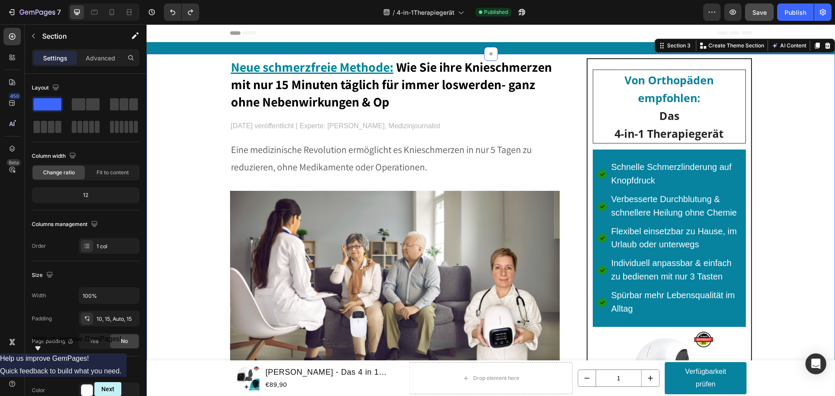
click at [623, 35] on div "Header" at bounding box center [491, 32] width 522 height 17
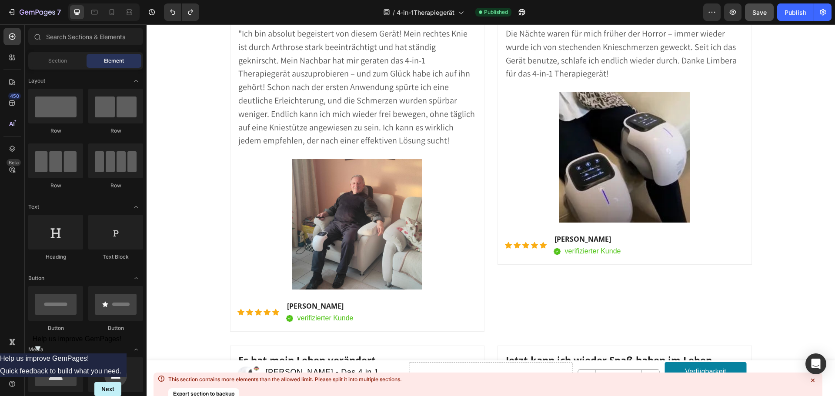
scroll to position [9346, 0]
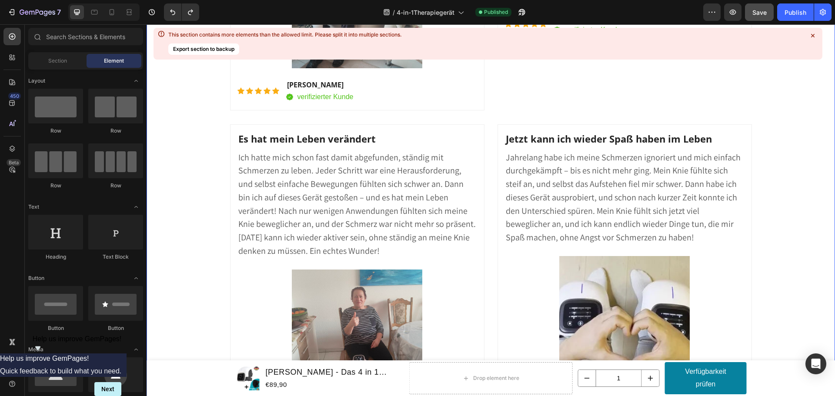
click at [814, 36] on icon at bounding box center [812, 35] width 9 height 9
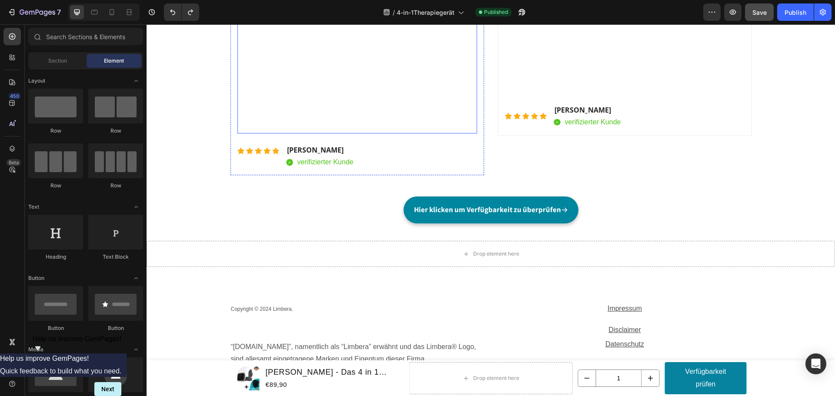
scroll to position [10685, 0]
